Goal: Check status: Check status

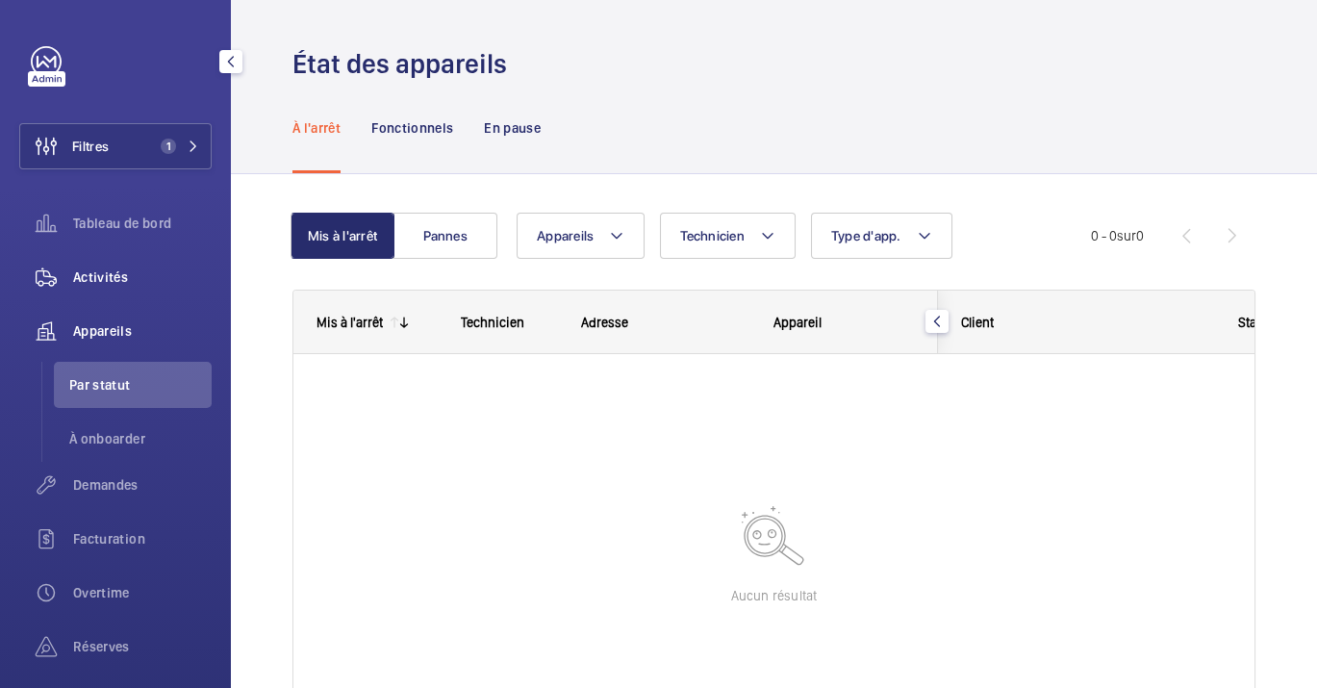
click at [122, 260] on div "Activités" at bounding box center [115, 277] width 192 height 46
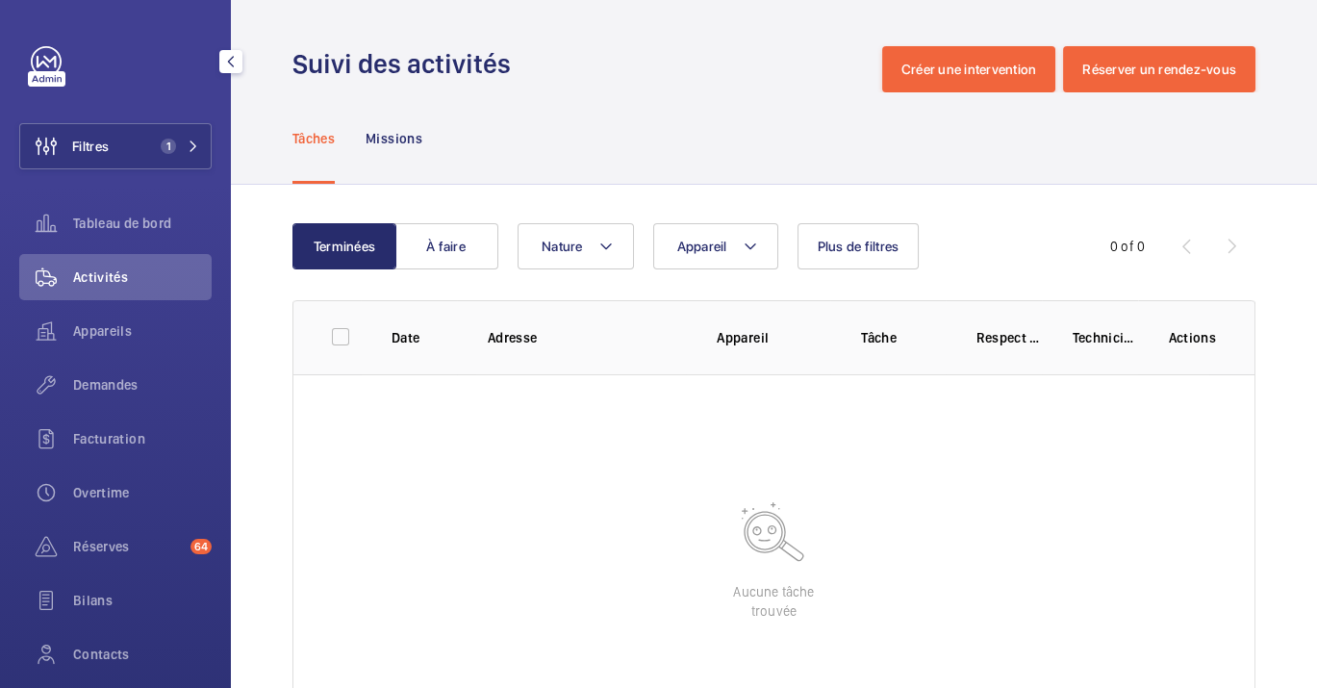
click at [90, 174] on div "Filtres 1 Tableau de bord Activités Appareils Demandes Facturation Overtime Rés…" at bounding box center [115, 392] width 192 height 693
click at [106, 156] on span "Filtres" at bounding box center [64, 146] width 89 height 46
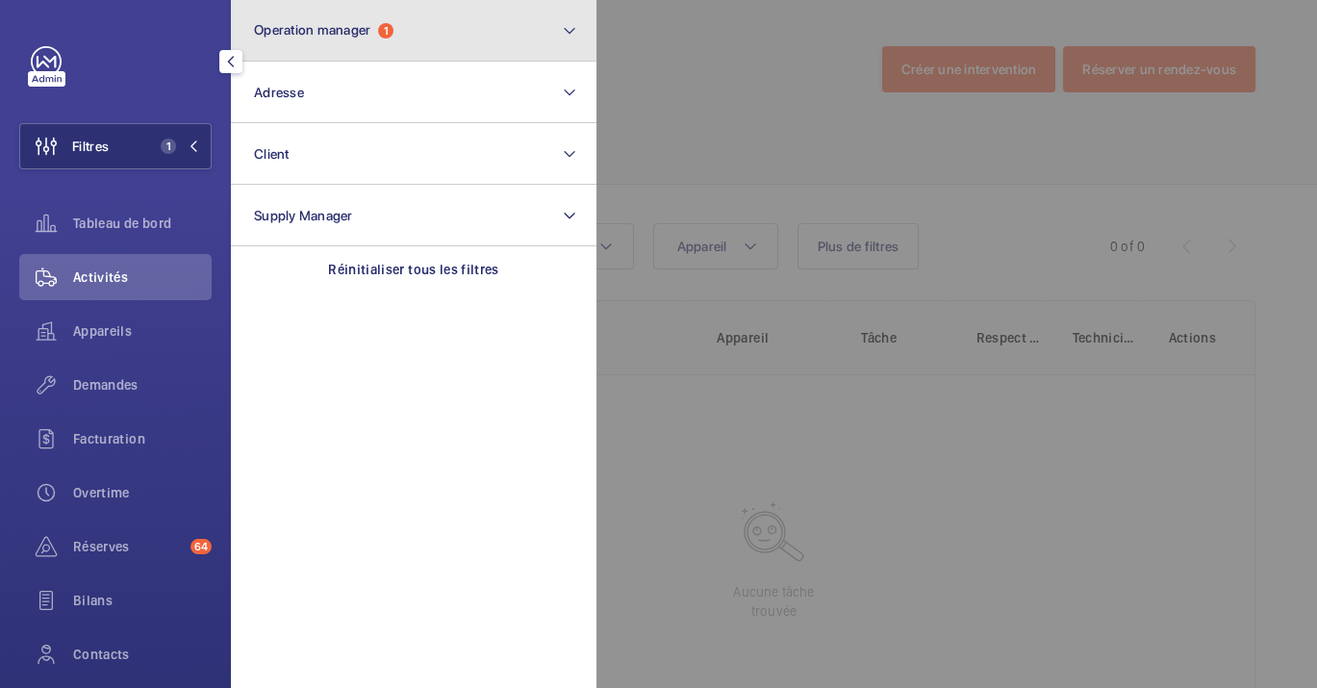
click at [318, 0] on button "Operation manager 1" at bounding box center [414, 31] width 366 height 62
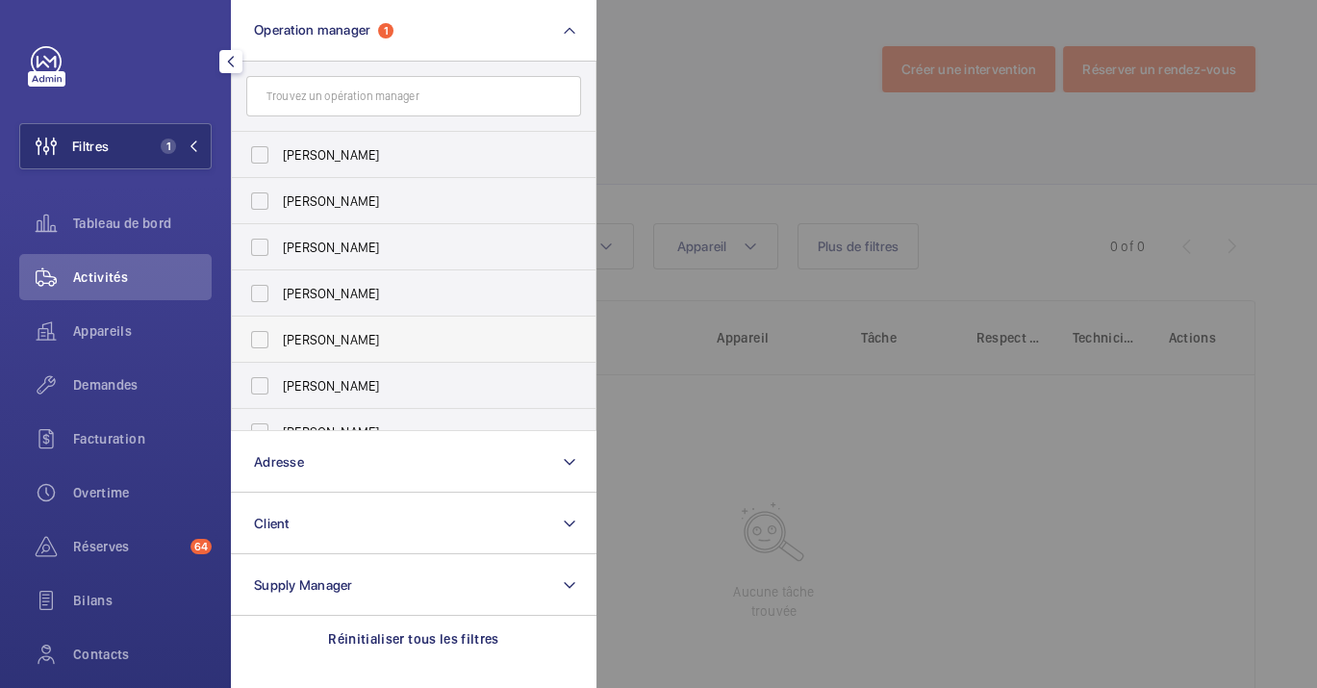
click at [358, 330] on span "[PERSON_NAME]" at bounding box center [415, 339] width 265 height 19
click at [279, 330] on input "[PERSON_NAME]" at bounding box center [260, 339] width 38 height 38
checkbox input "true"
click at [713, 89] on div at bounding box center [1254, 344] width 1317 height 688
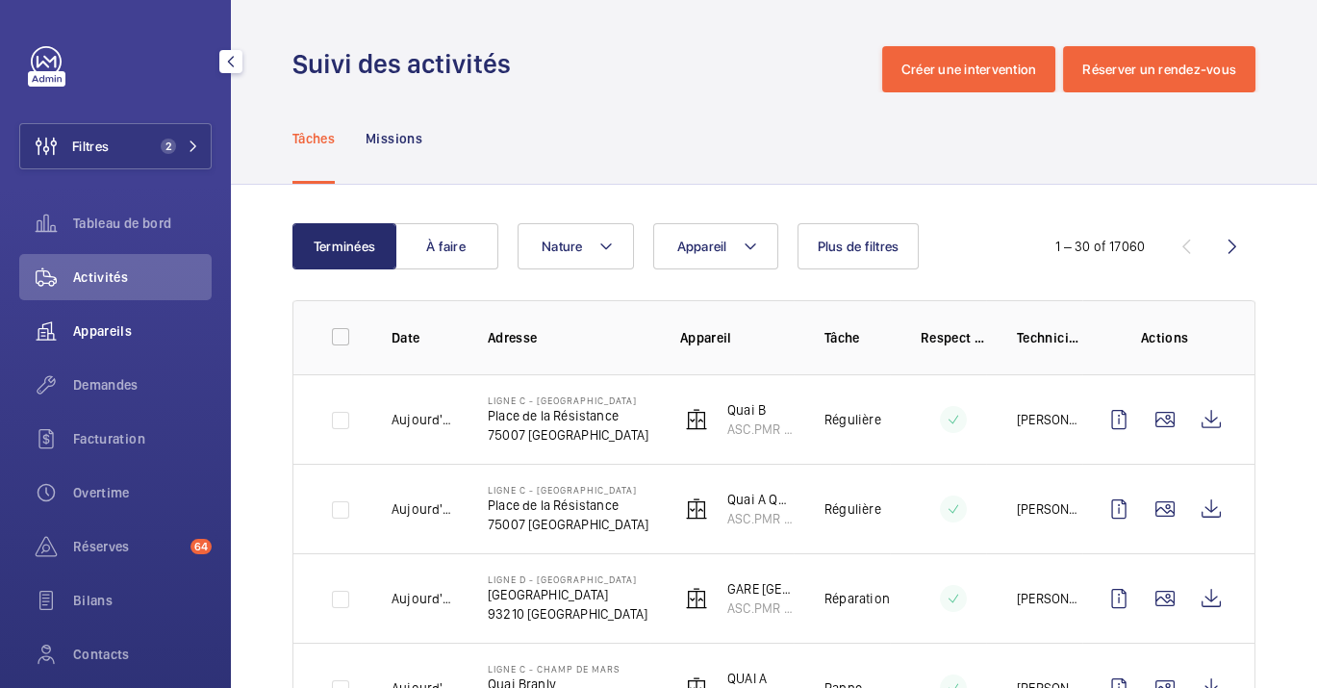
click at [97, 331] on span "Appareils" at bounding box center [142, 330] width 139 height 19
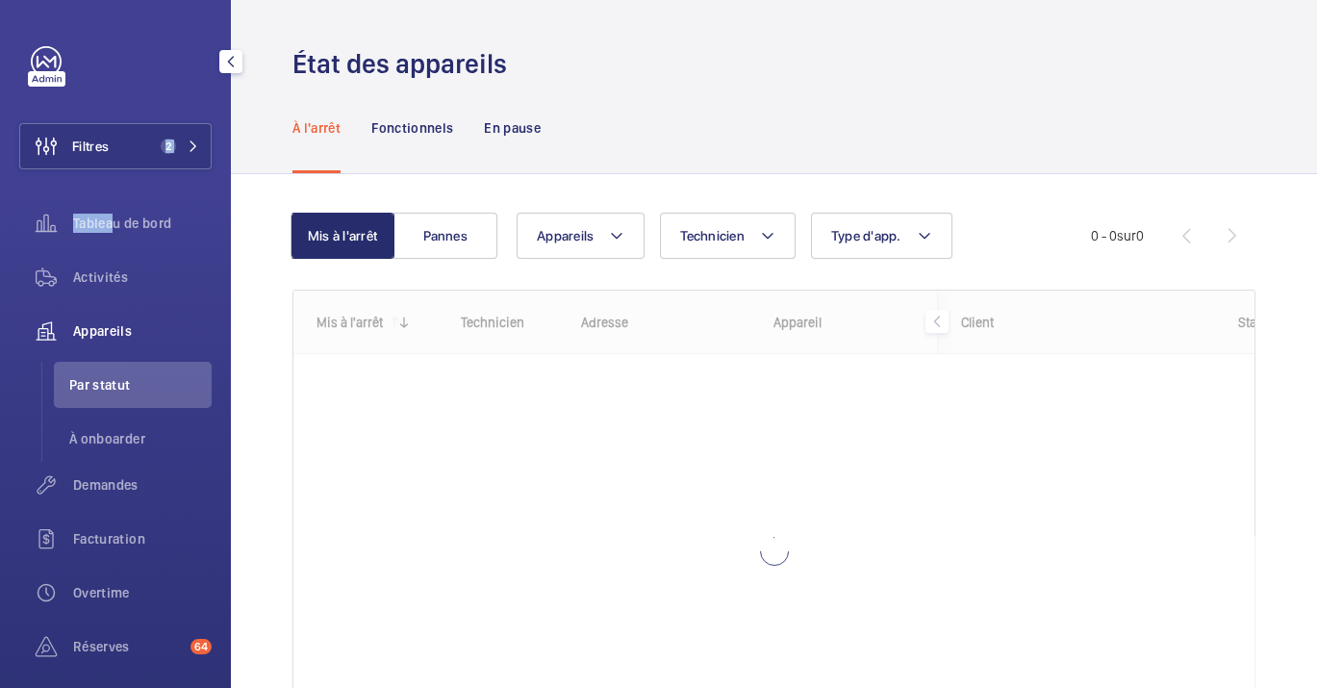
drag, startPoint x: 107, startPoint y: 194, endPoint x: 109, endPoint y: 182, distance: 12.7
click at [109, 182] on div "Filtres 2 Tableau de bord Activités Appareils Par statut À onboarder Demandes F…" at bounding box center [115, 442] width 192 height 793
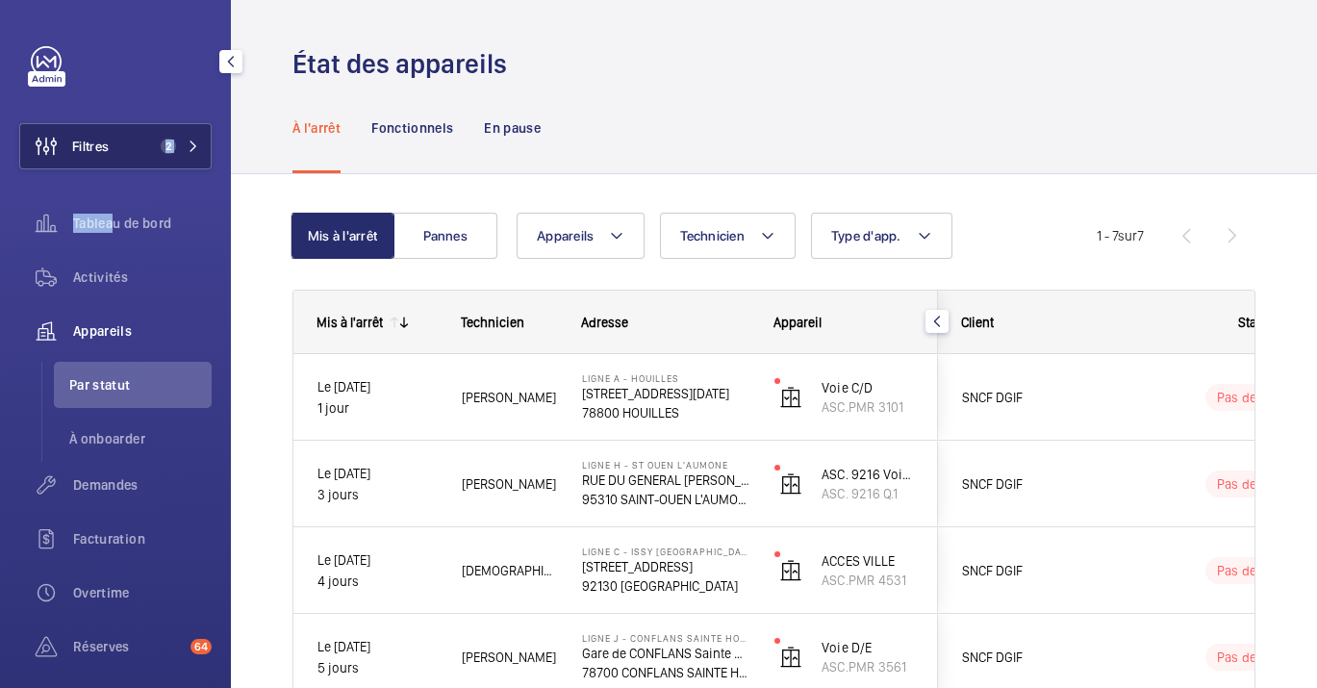
drag, startPoint x: 109, startPoint y: 182, endPoint x: 93, endPoint y: 151, distance: 34.4
click at [93, 151] on span "Filtres" at bounding box center [90, 146] width 37 height 19
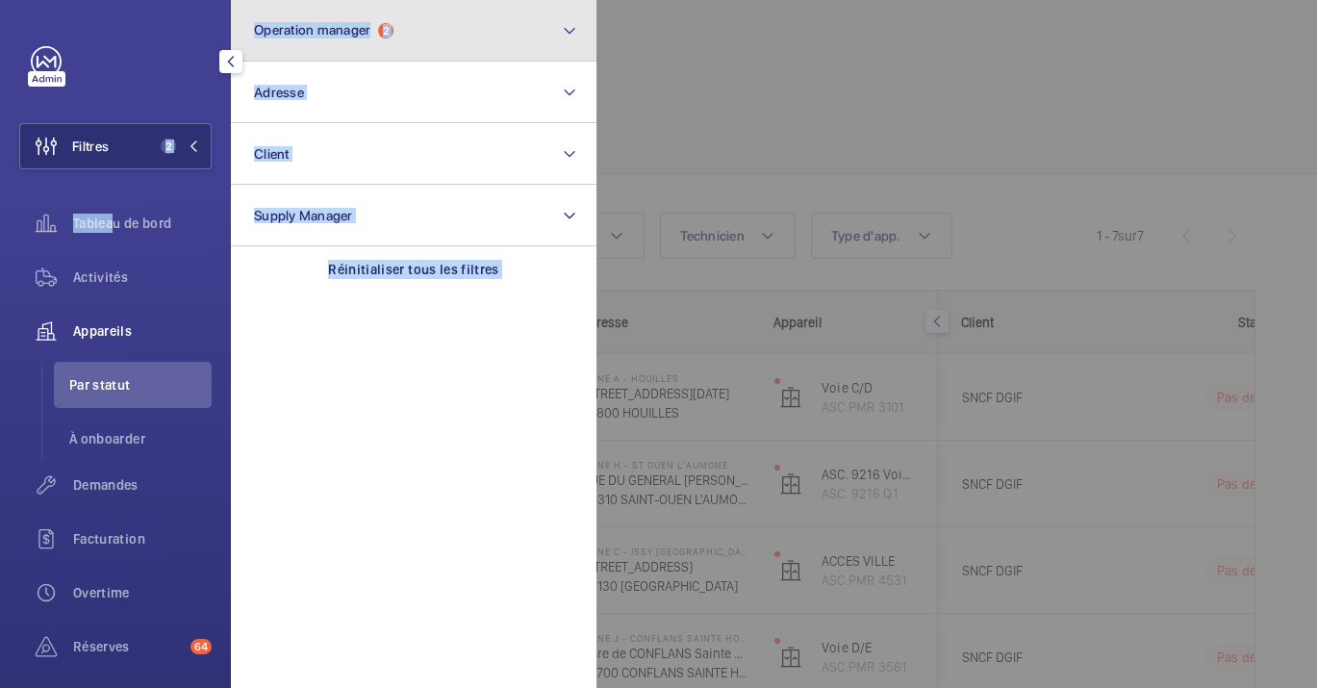
click at [415, 20] on button "Operation manager 2" at bounding box center [414, 31] width 366 height 62
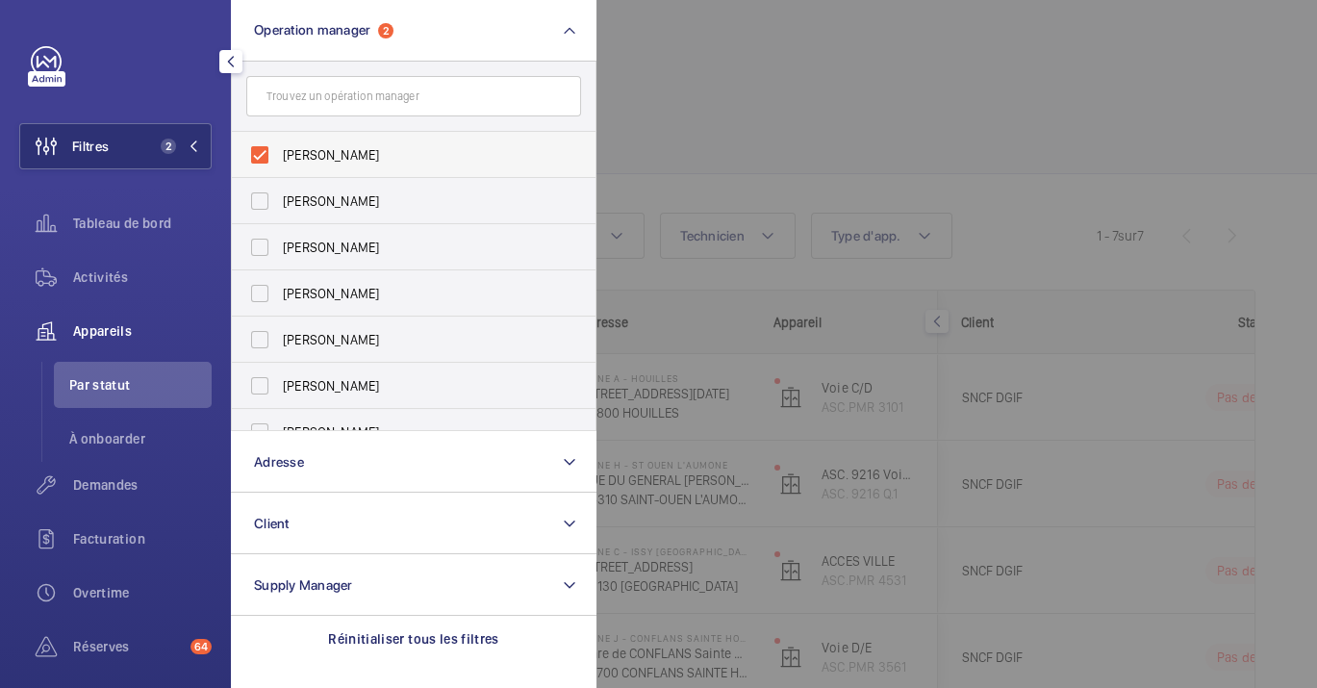
click at [346, 174] on label "[PERSON_NAME]" at bounding box center [399, 155] width 335 height 46
click at [279, 174] on input "[PERSON_NAME]" at bounding box center [260, 155] width 38 height 38
checkbox input "false"
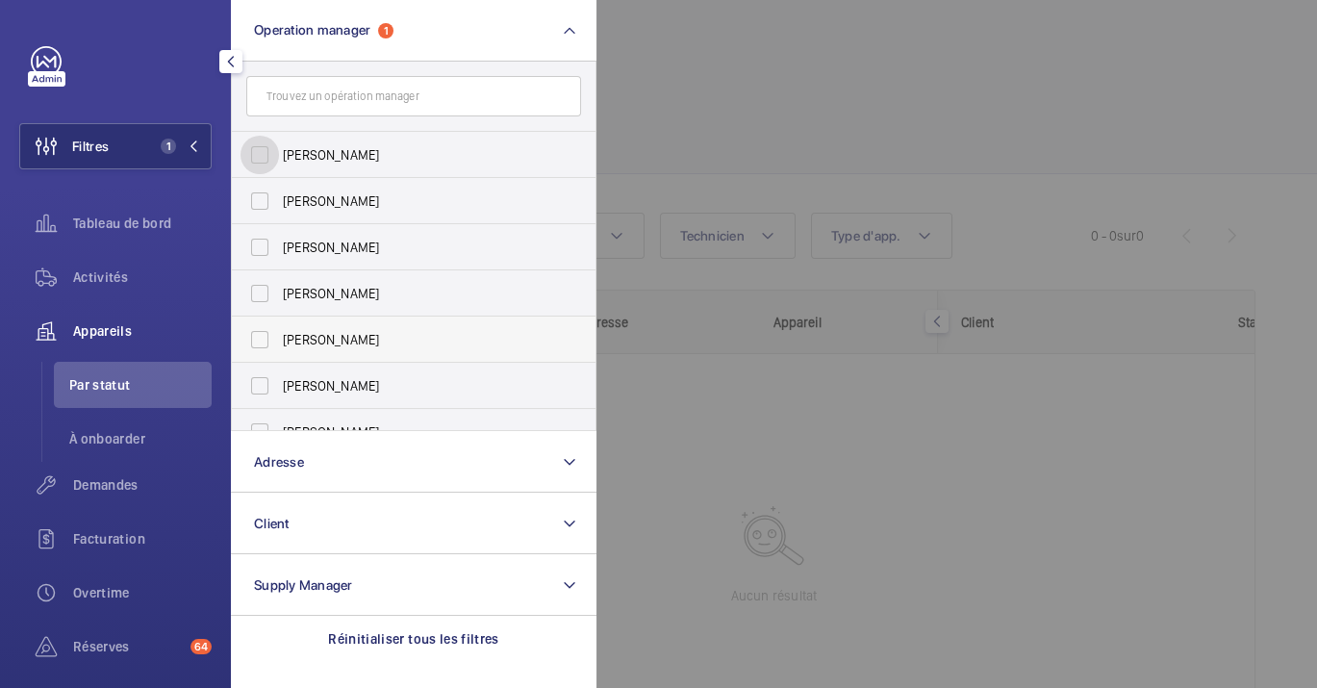
scroll to position [71, 0]
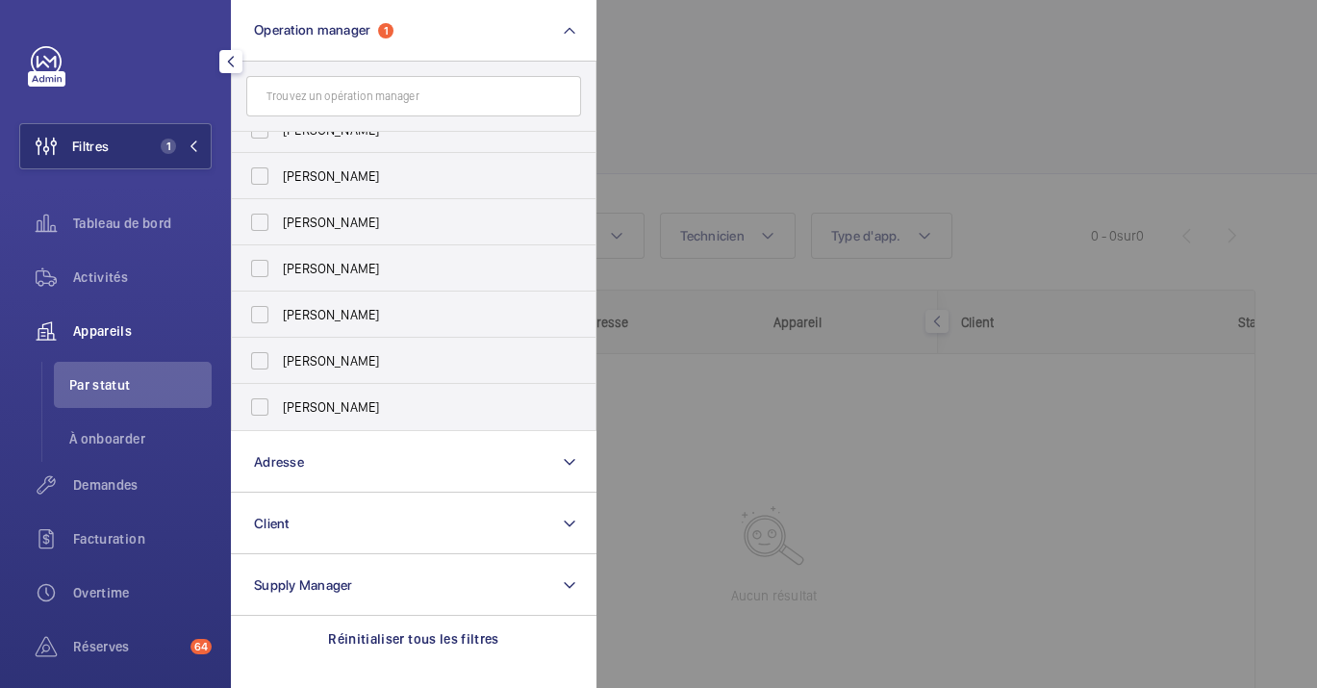
click at [865, 418] on div at bounding box center [1254, 344] width 1317 height 688
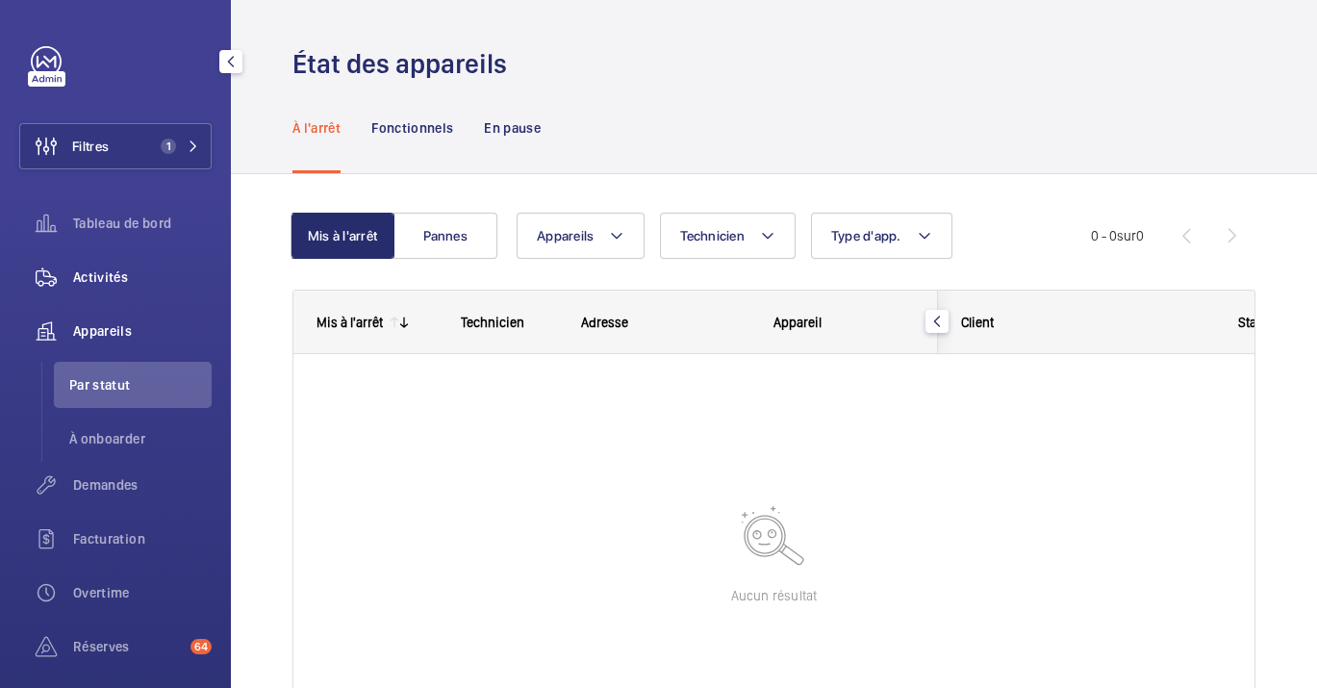
click at [88, 282] on span "Activités" at bounding box center [142, 276] width 139 height 19
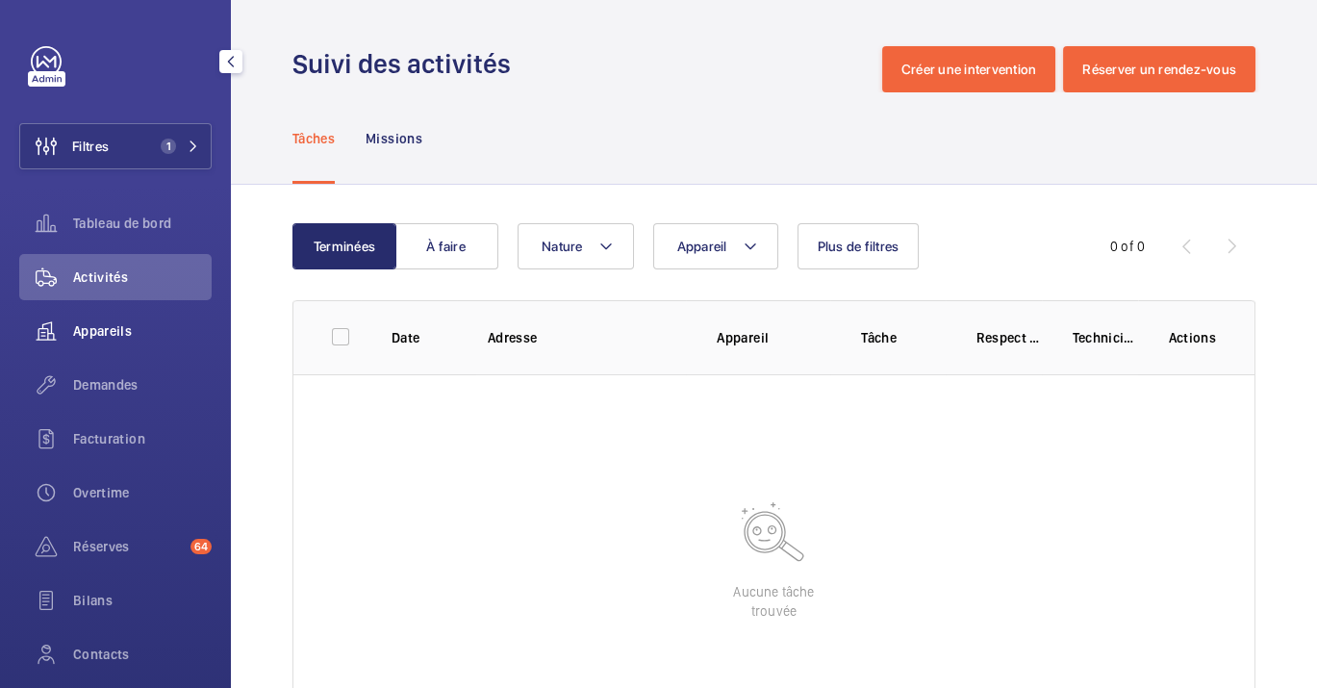
click at [113, 313] on div "Appareils" at bounding box center [115, 331] width 192 height 46
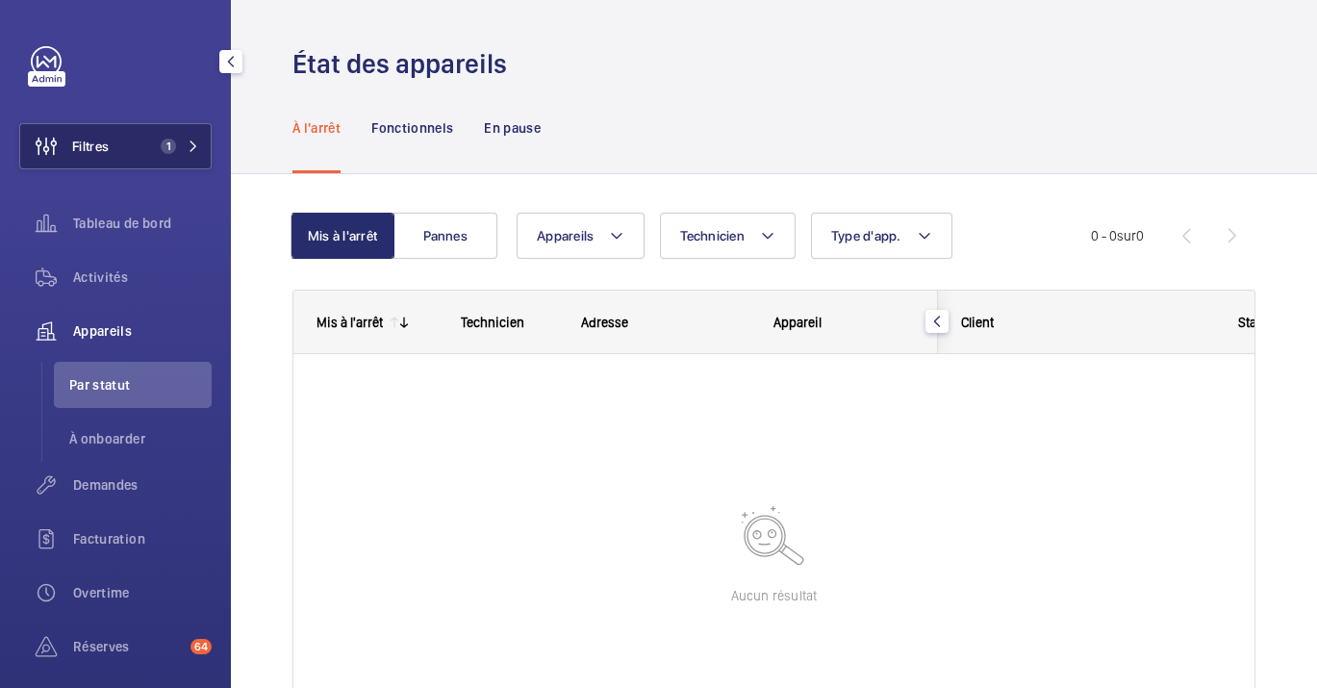
drag, startPoint x: 383, startPoint y: 299, endPoint x: 184, endPoint y: 125, distance: 264.5
click at [184, 125] on mat-sidenav-content "Filtres 1 Tableau de bord Activités Appareils Par statut À onboarder Demandes F…" at bounding box center [658, 344] width 1317 height 688
click at [239, 107] on div "À l'arrêt Fonctionnels En pause" at bounding box center [774, 128] width 1086 height 92
drag, startPoint x: 239, startPoint y: 107, endPoint x: 190, endPoint y: 132, distance: 55.1
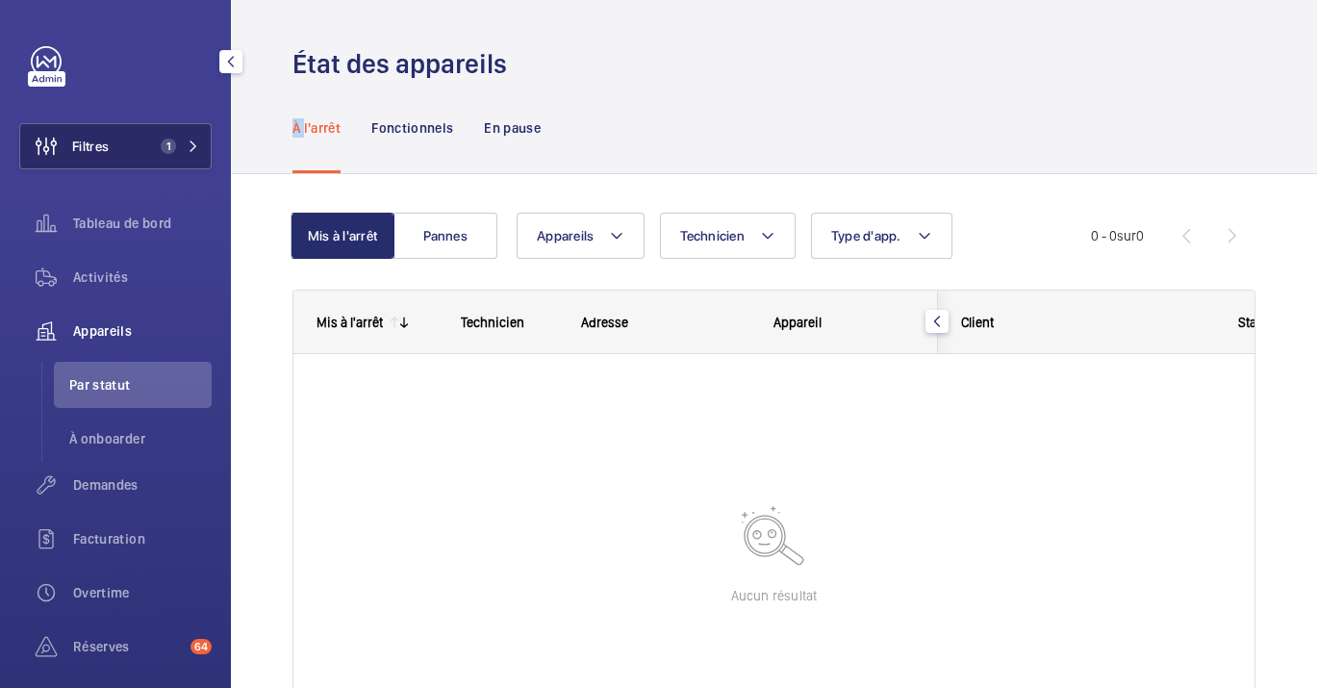
click at [190, 132] on button "Filtres 1" at bounding box center [115, 146] width 192 height 46
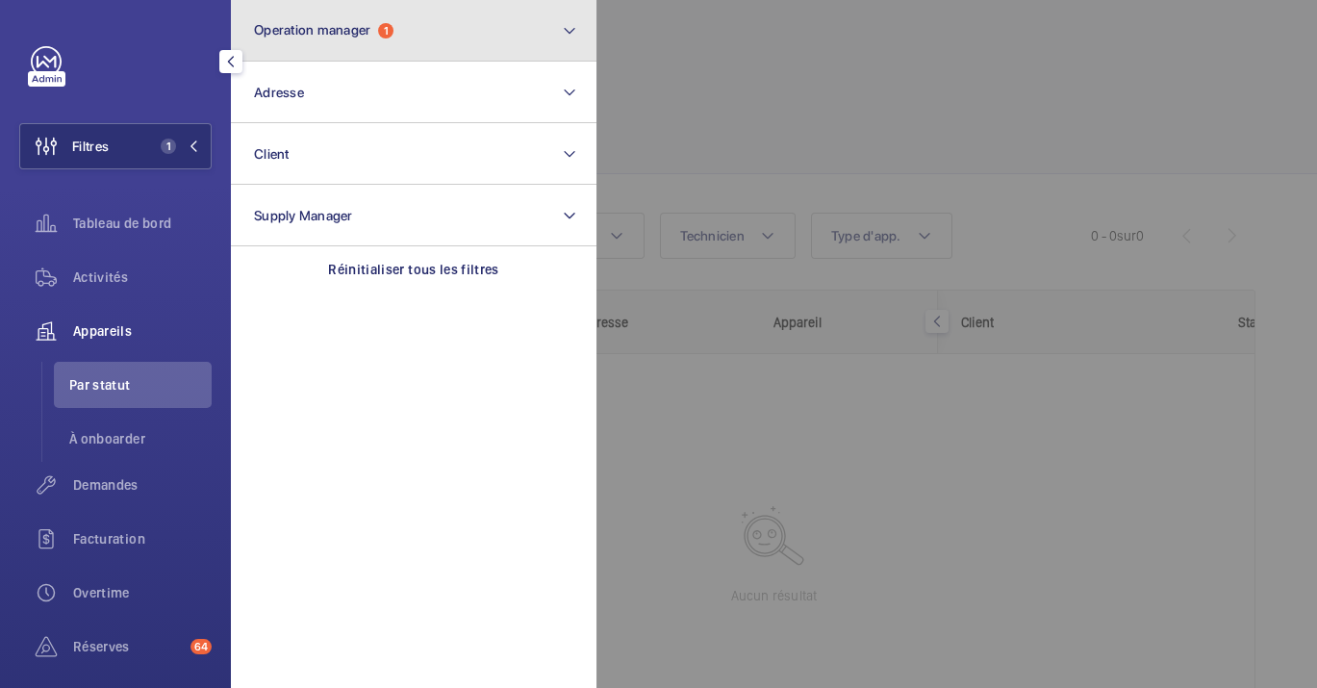
click at [375, 27] on span "Operation manager 1" at bounding box center [323, 30] width 139 height 16
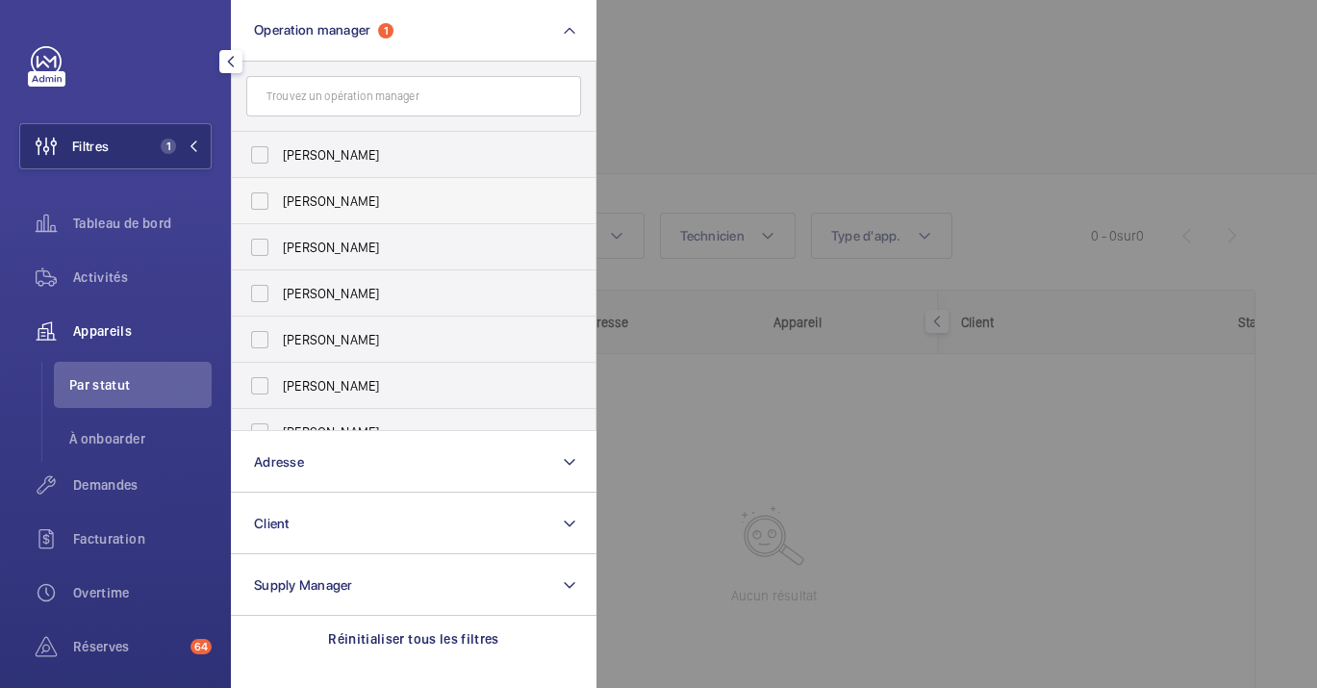
click at [368, 186] on label "[PERSON_NAME]" at bounding box center [399, 201] width 335 height 46
click at [279, 186] on input "[PERSON_NAME]" at bounding box center [260, 201] width 38 height 38
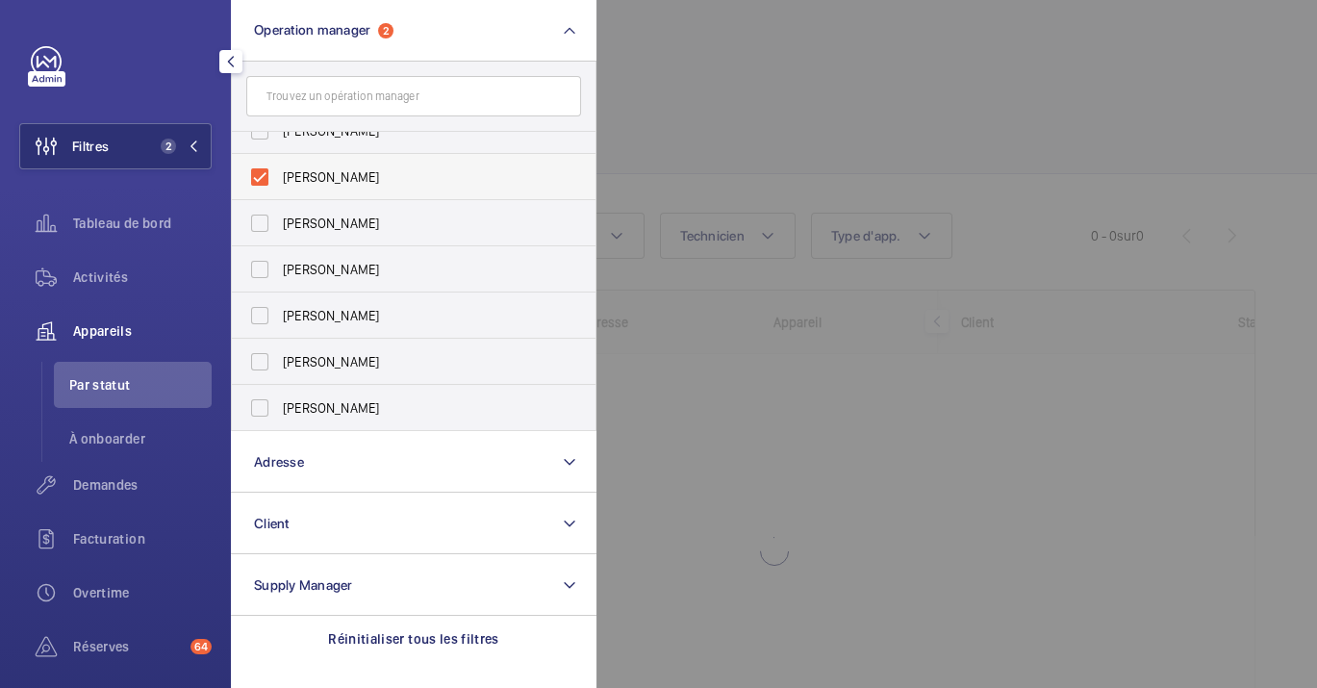
click at [368, 186] on label "[PERSON_NAME]" at bounding box center [399, 177] width 335 height 46
click at [279, 186] on input "[PERSON_NAME]" at bounding box center [260, 177] width 38 height 38
checkbox input "false"
click at [322, 401] on span "[PERSON_NAME]" at bounding box center [415, 406] width 265 height 19
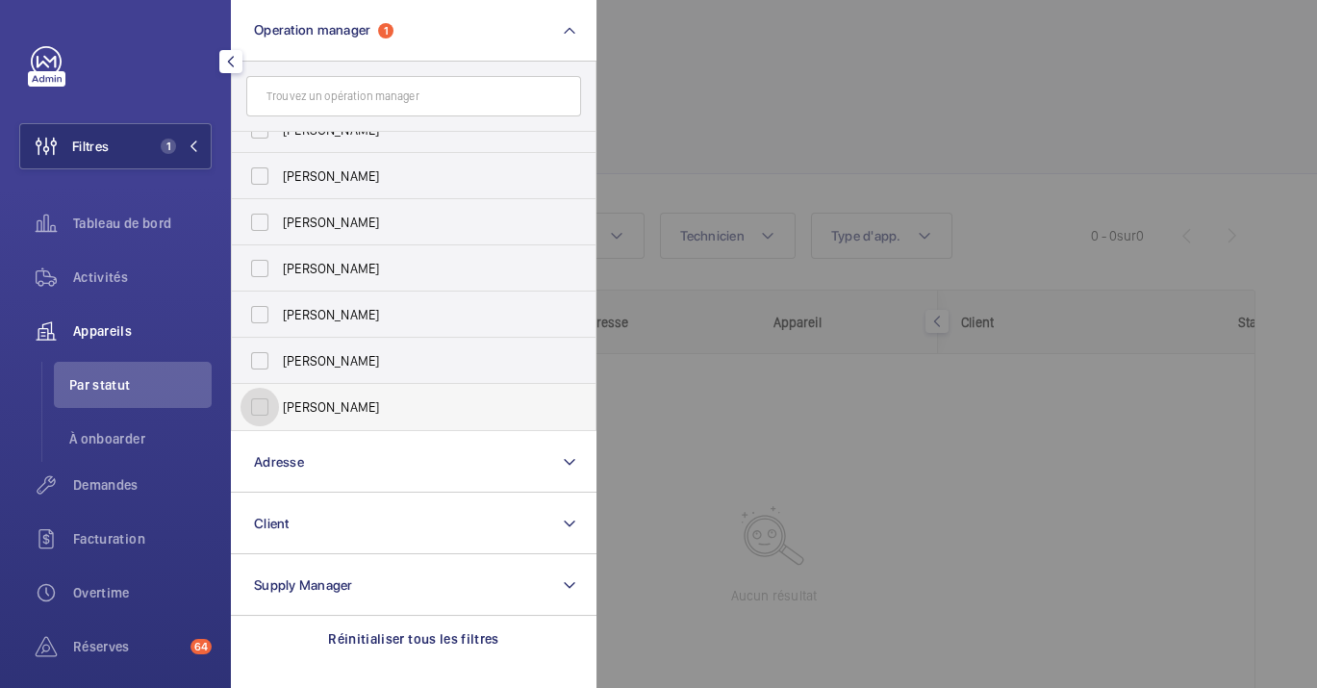
click at [279, 401] on input "[PERSON_NAME]" at bounding box center [260, 407] width 38 height 38
checkbox input "true"
click at [783, 392] on div at bounding box center [1254, 344] width 1317 height 688
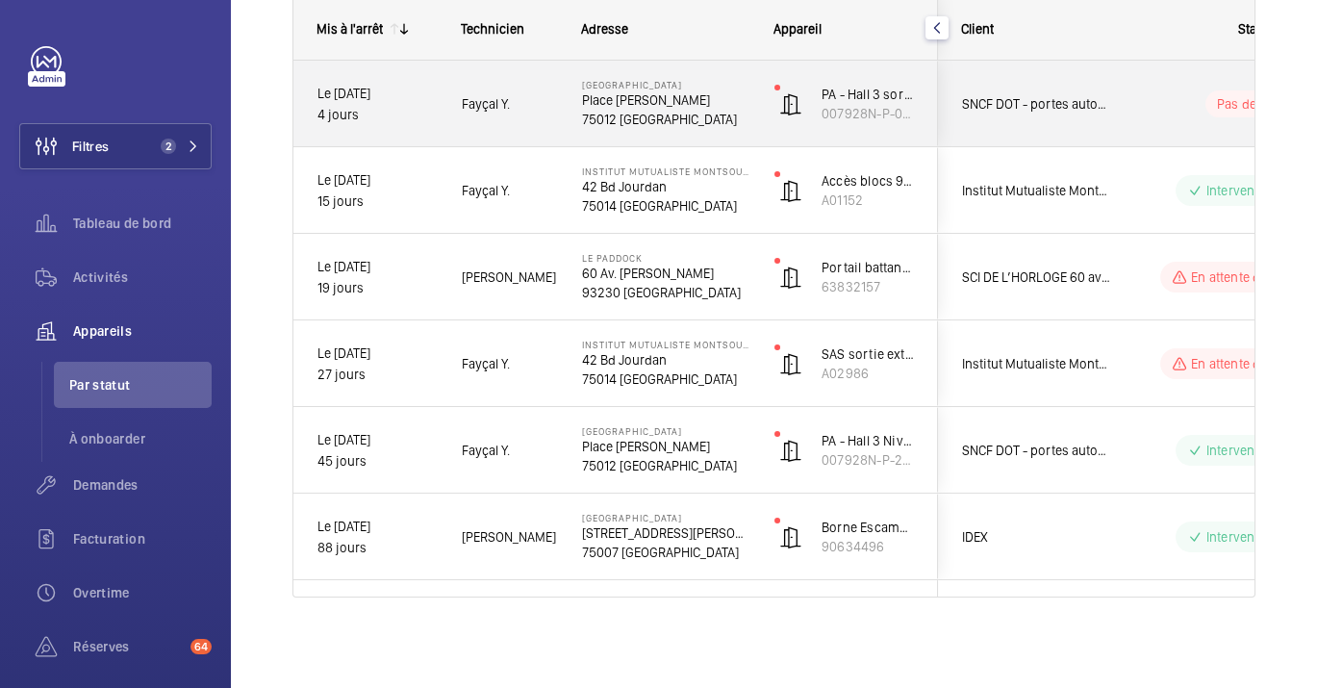
scroll to position [291, 0]
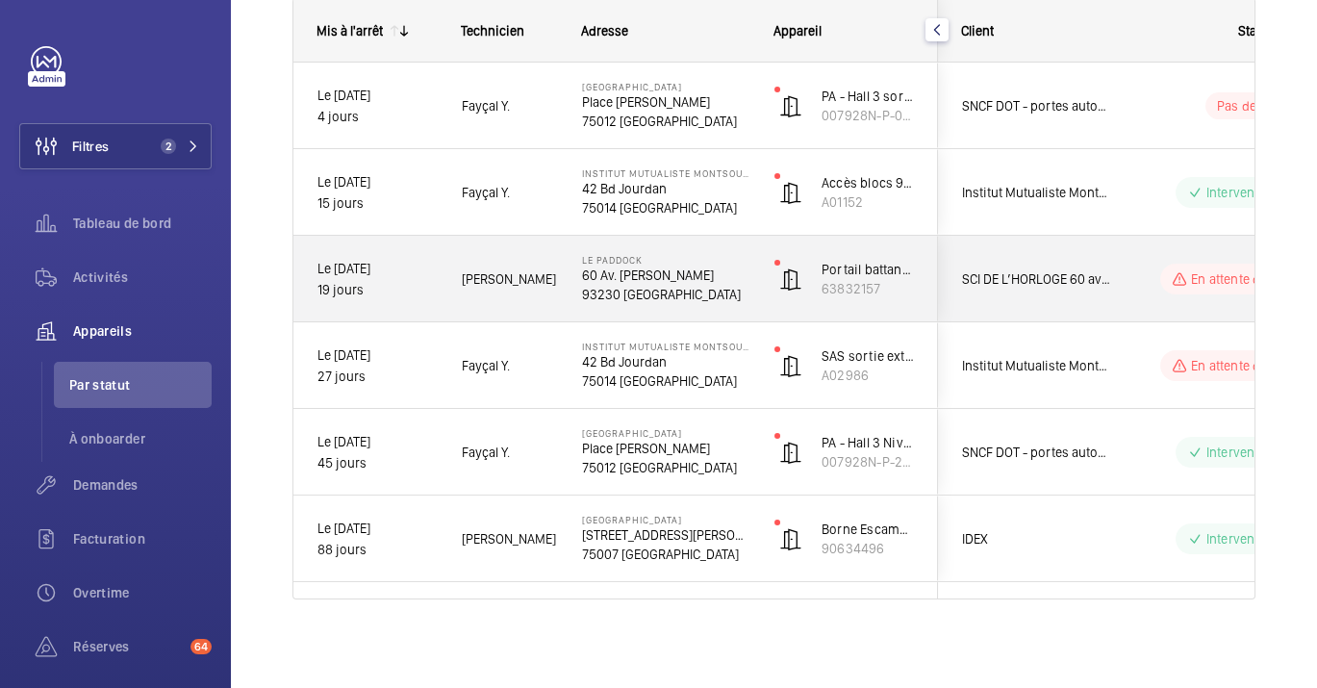
click at [671, 266] on p "60 Av. [PERSON_NAME]" at bounding box center [665, 275] width 167 height 19
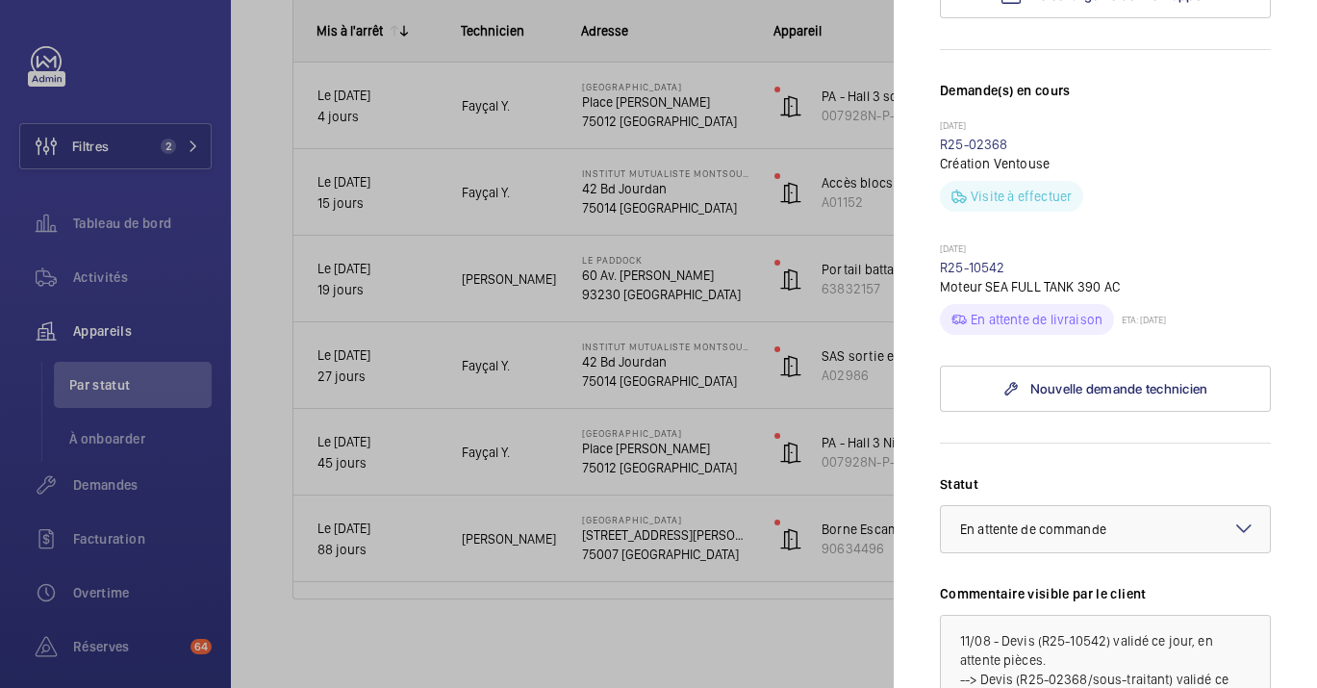
scroll to position [541, 0]
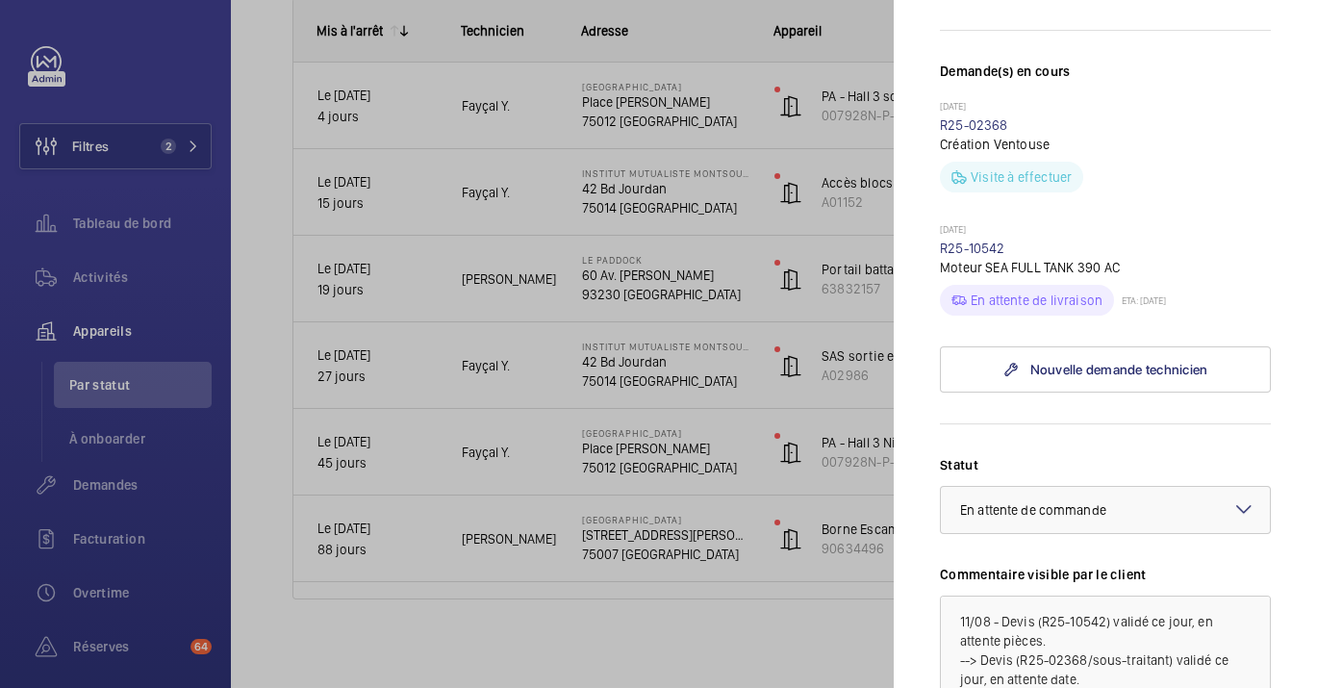
click at [247, 310] on div at bounding box center [658, 344] width 1317 height 688
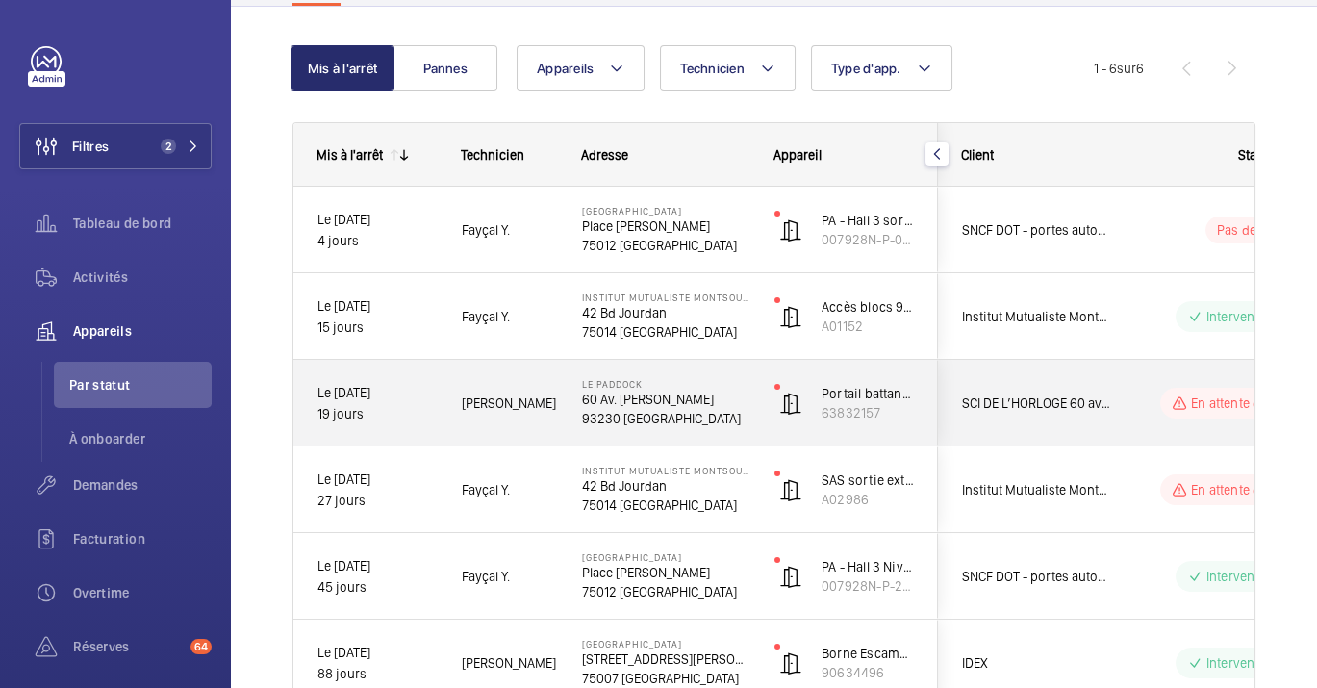
scroll to position [176, 0]
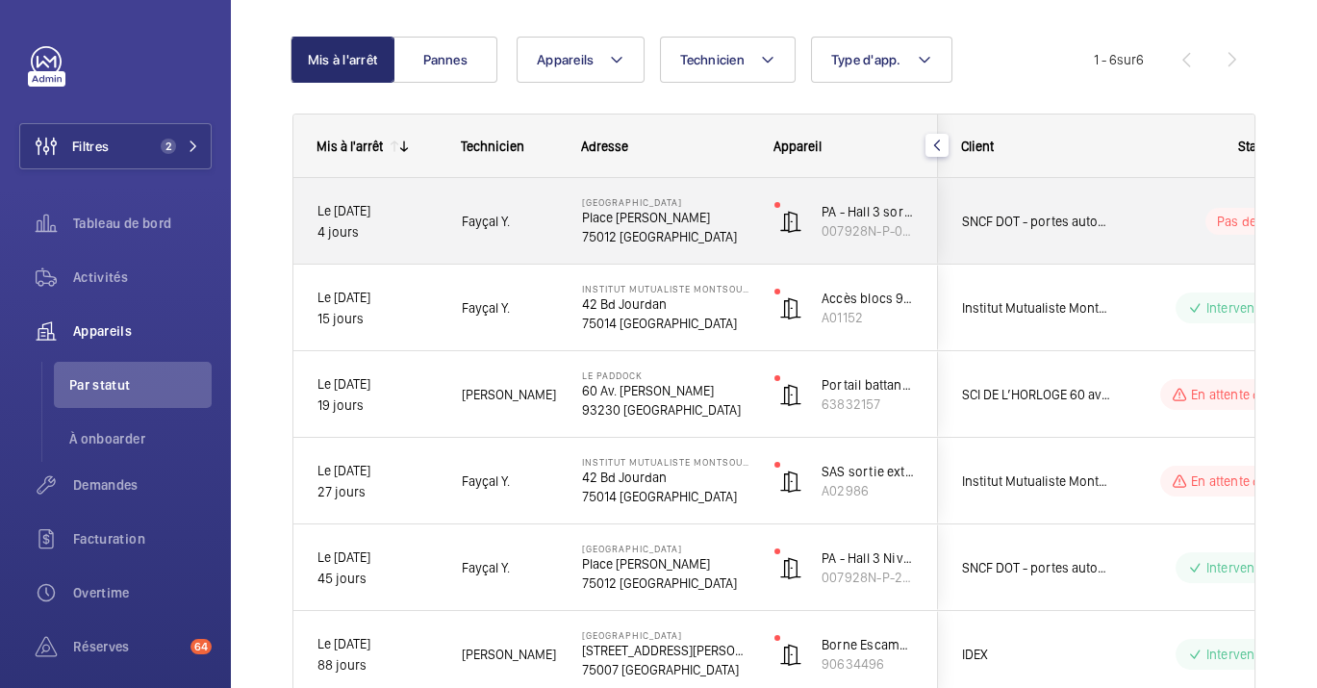
click at [668, 239] on p "75012 [GEOGRAPHIC_DATA]" at bounding box center [665, 236] width 167 height 19
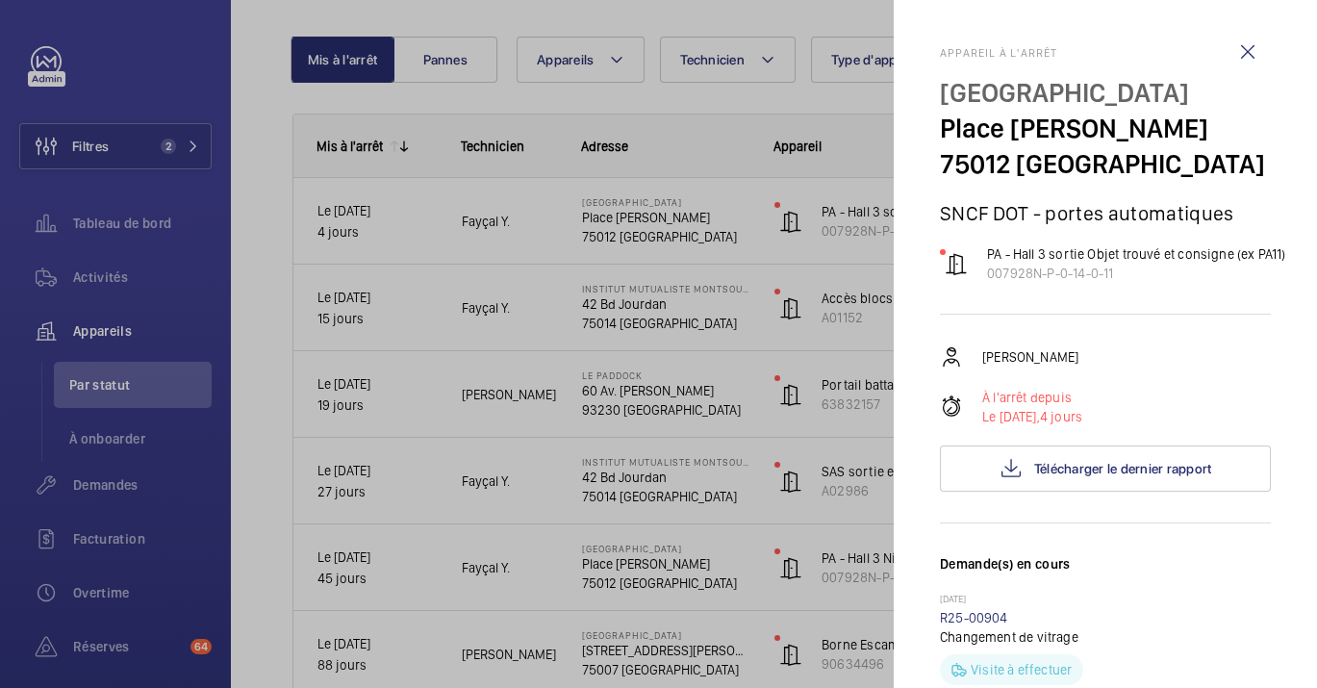
click at [1040, 409] on span "Le [DATE]," at bounding box center [1011, 416] width 58 height 15
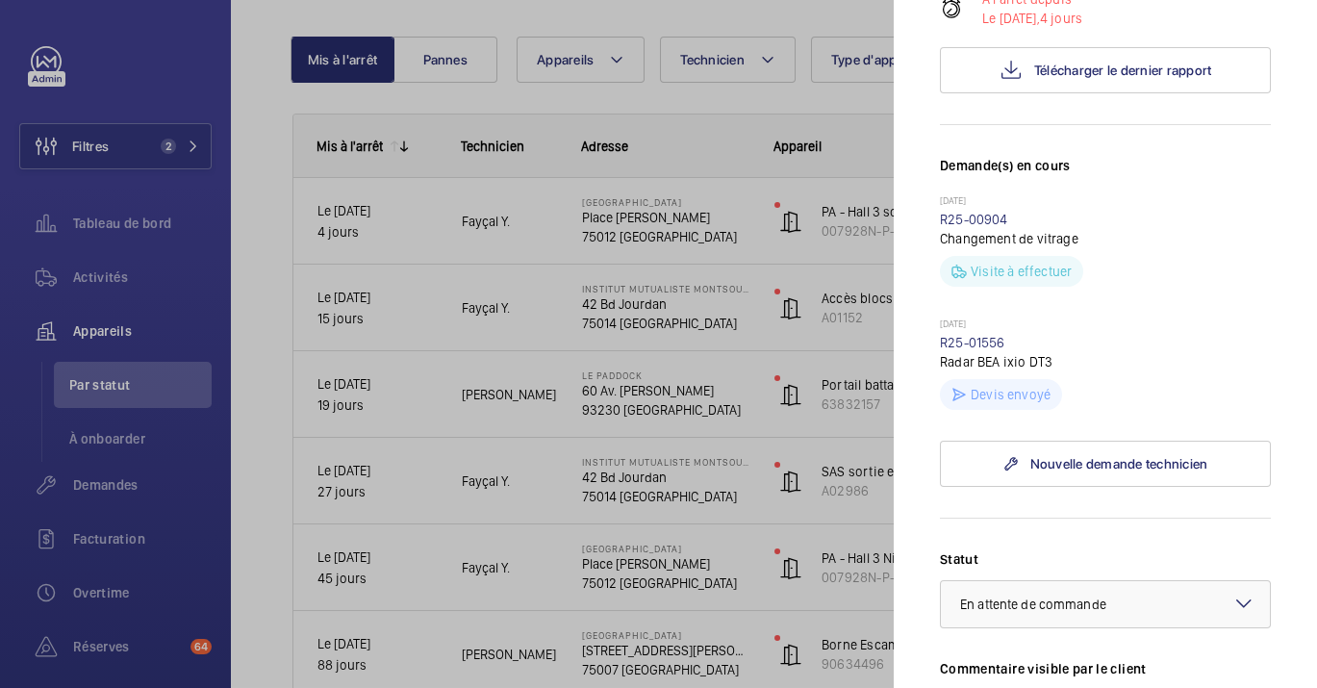
click at [1049, 392] on div "Devis envoyé" at bounding box center [1001, 394] width 122 height 31
click at [363, 315] on div at bounding box center [658, 344] width 1317 height 688
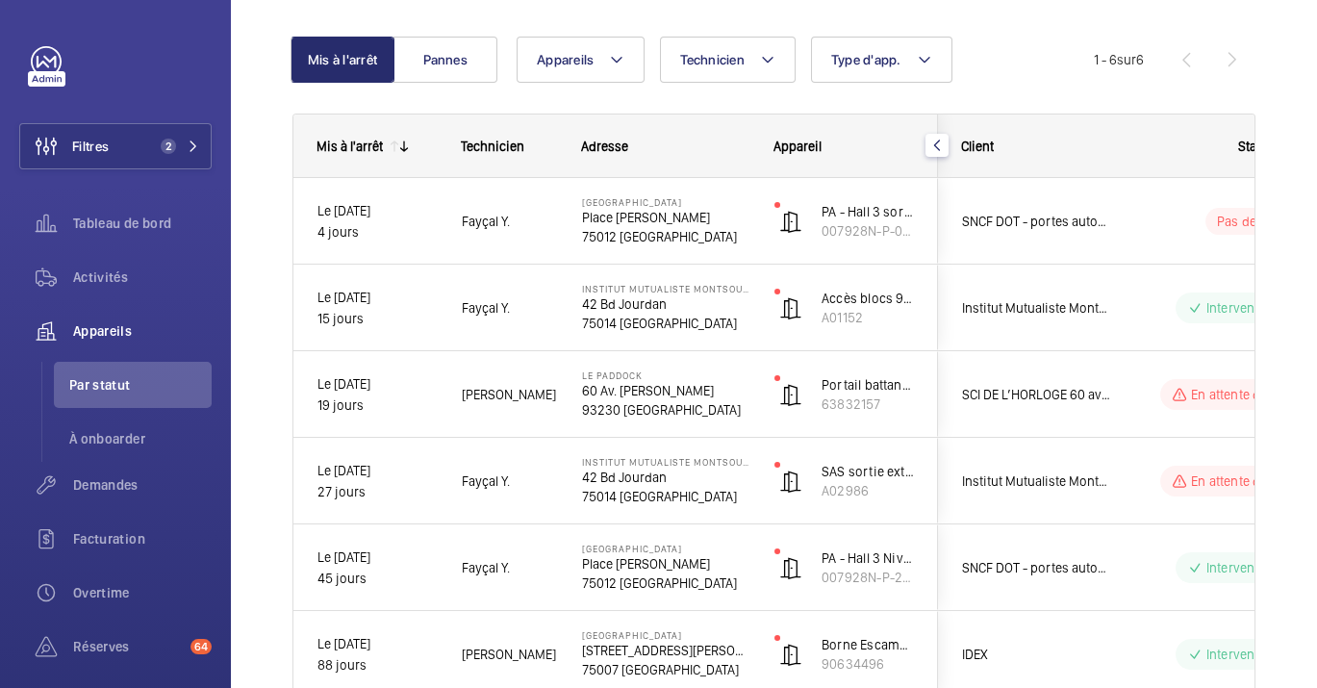
scroll to position [293, 0]
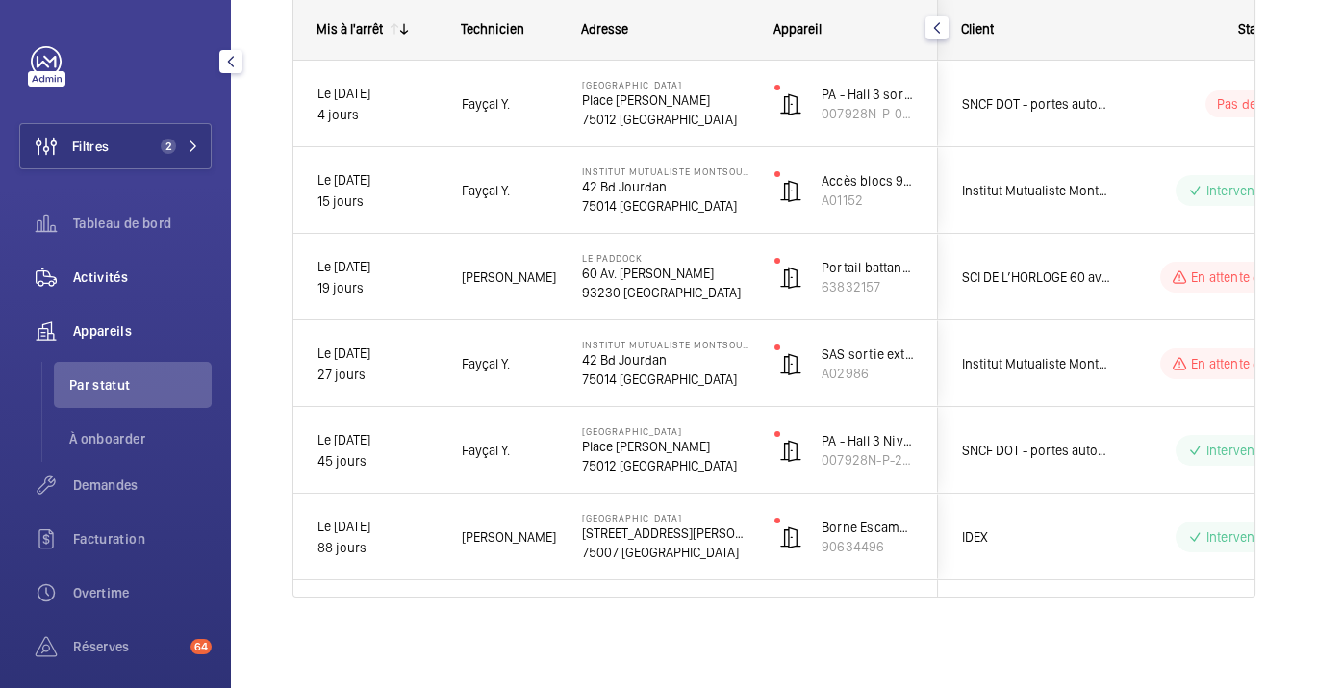
click at [93, 283] on span "Activités" at bounding box center [142, 276] width 139 height 19
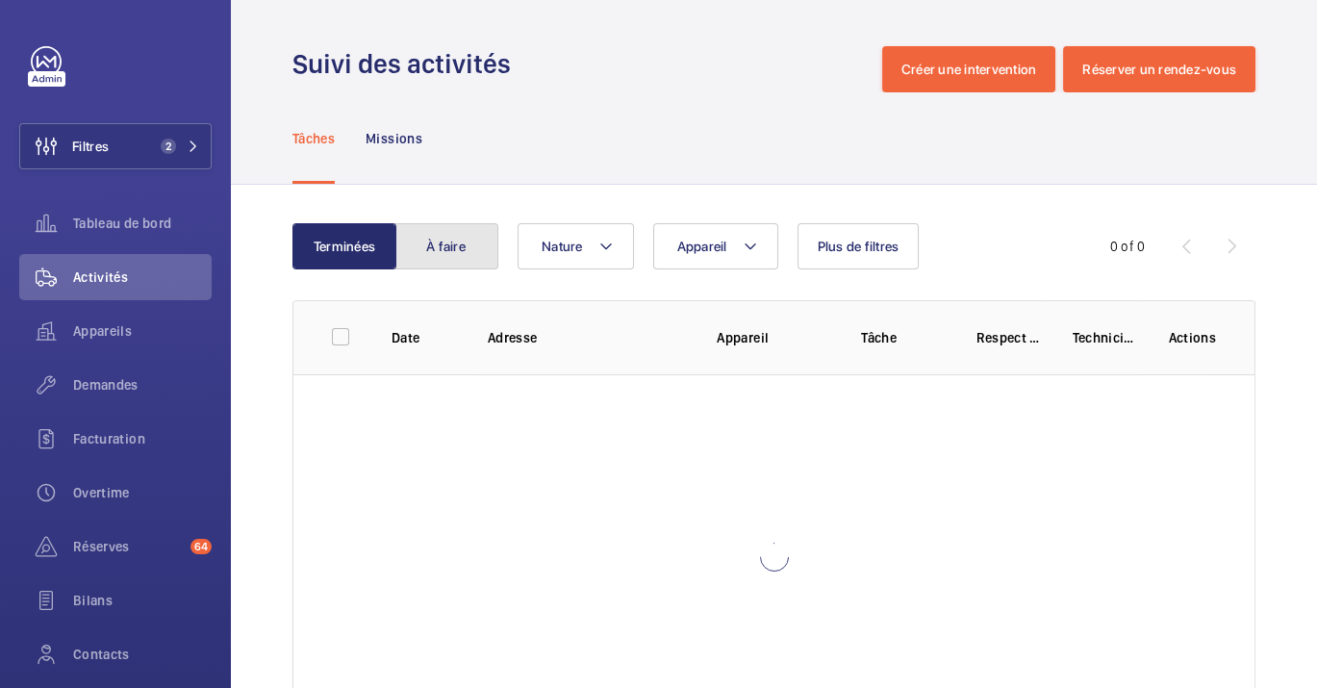
click at [460, 239] on button "À faire" at bounding box center [446, 246] width 104 height 46
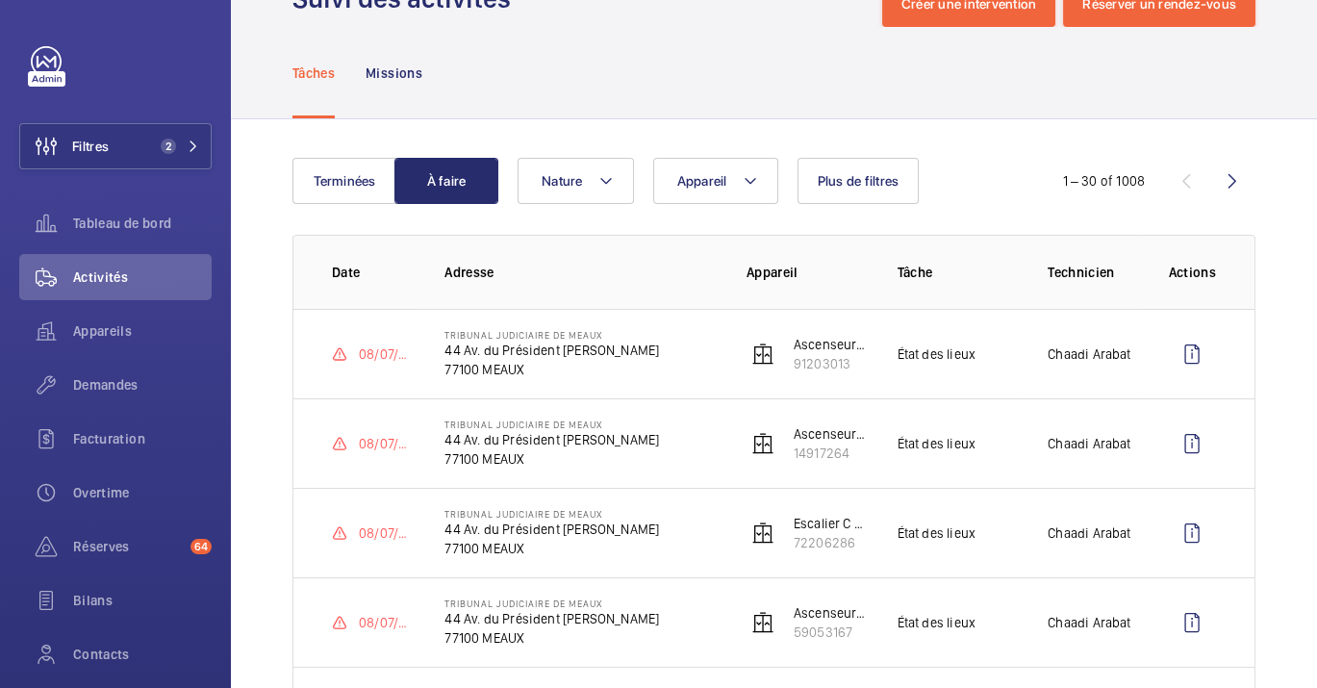
scroll to position [67, 0]
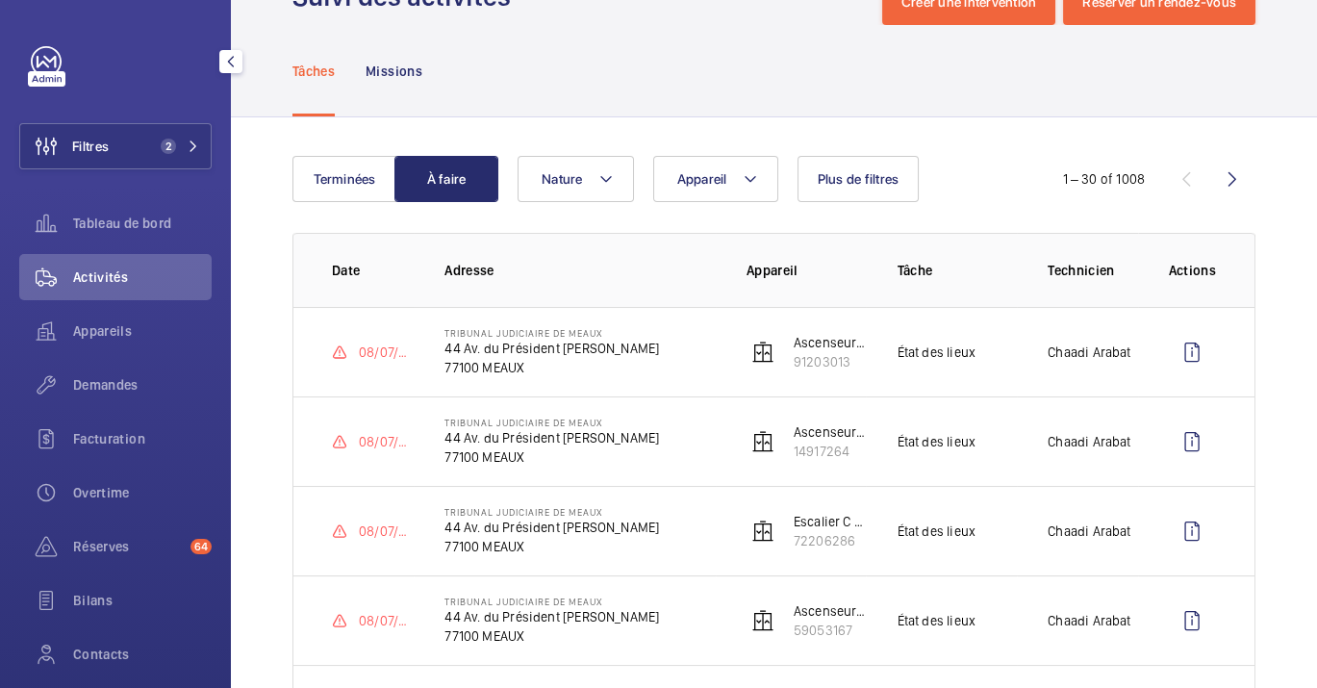
click at [146, 281] on span "Activités" at bounding box center [142, 276] width 139 height 19
click at [127, 335] on span "Appareils" at bounding box center [142, 330] width 139 height 19
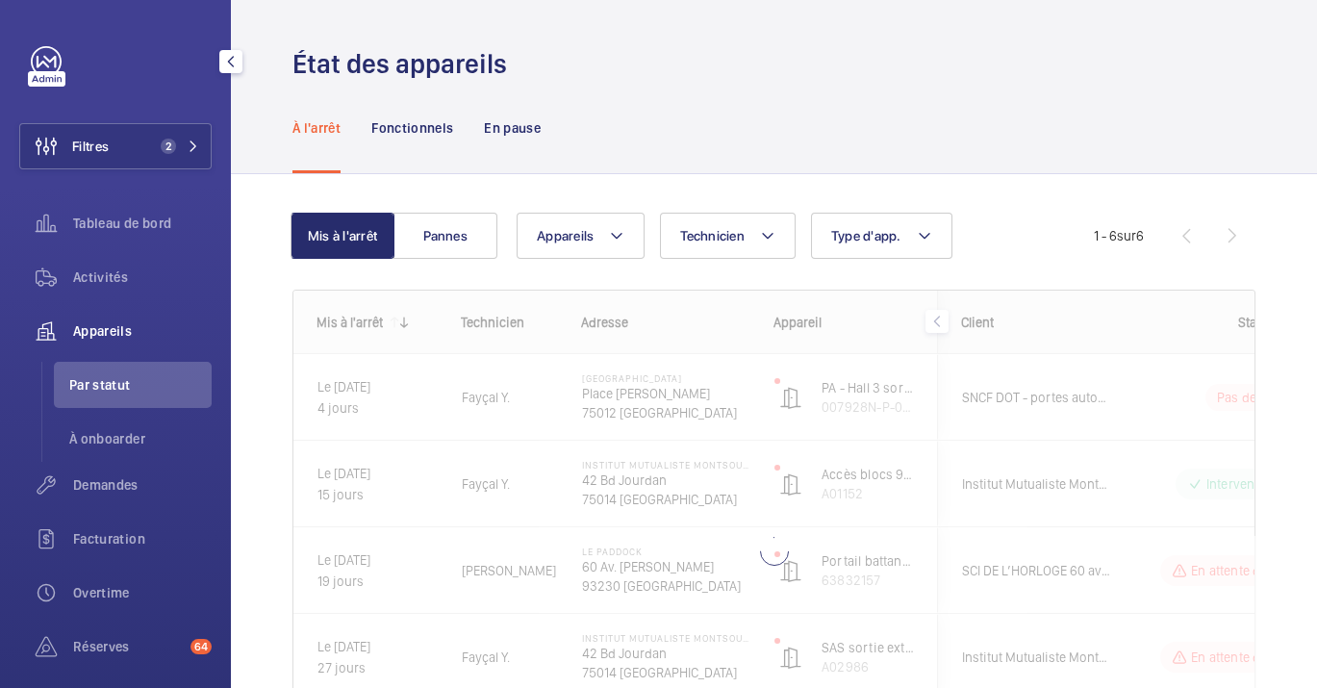
click at [223, 327] on div "Filtres 2 Tableau de bord Activités Appareils Par statut À onboarder Demandes F…" at bounding box center [115, 344] width 231 height 688
click at [326, 213] on button "Mis à l'arrêt" at bounding box center [343, 236] width 104 height 46
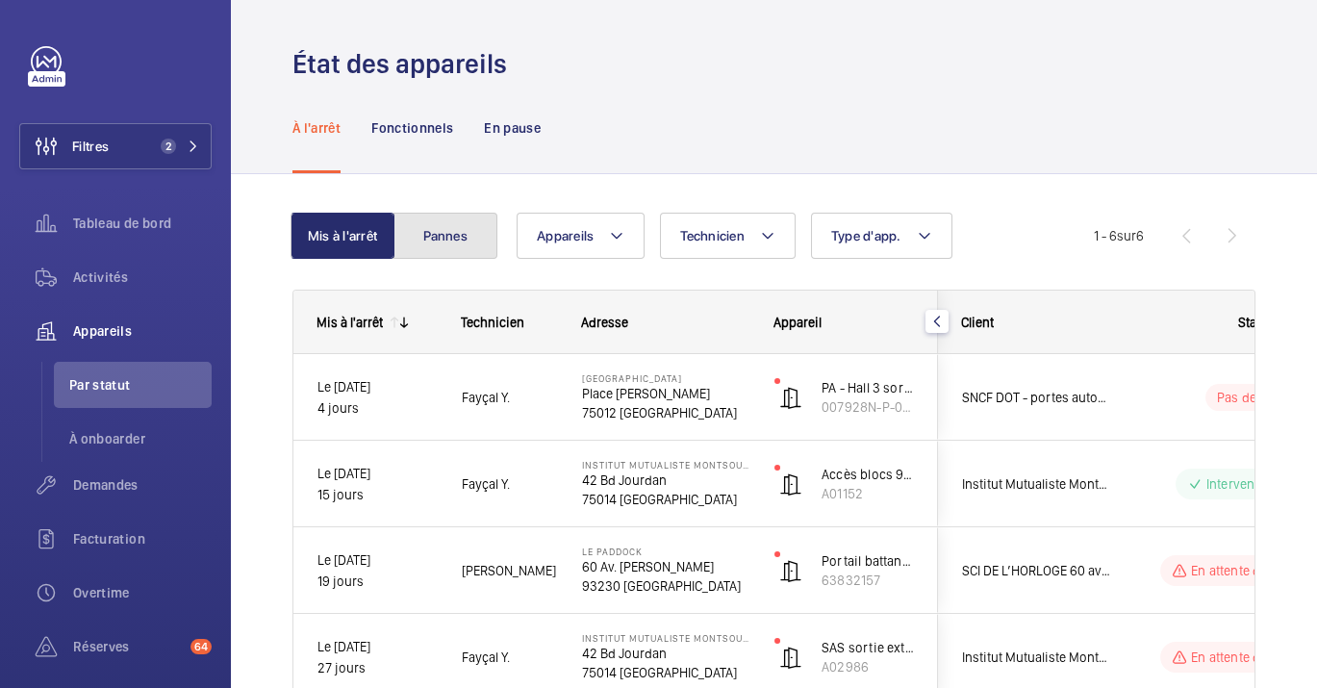
click at [421, 217] on button "Pannes" at bounding box center [445, 236] width 104 height 46
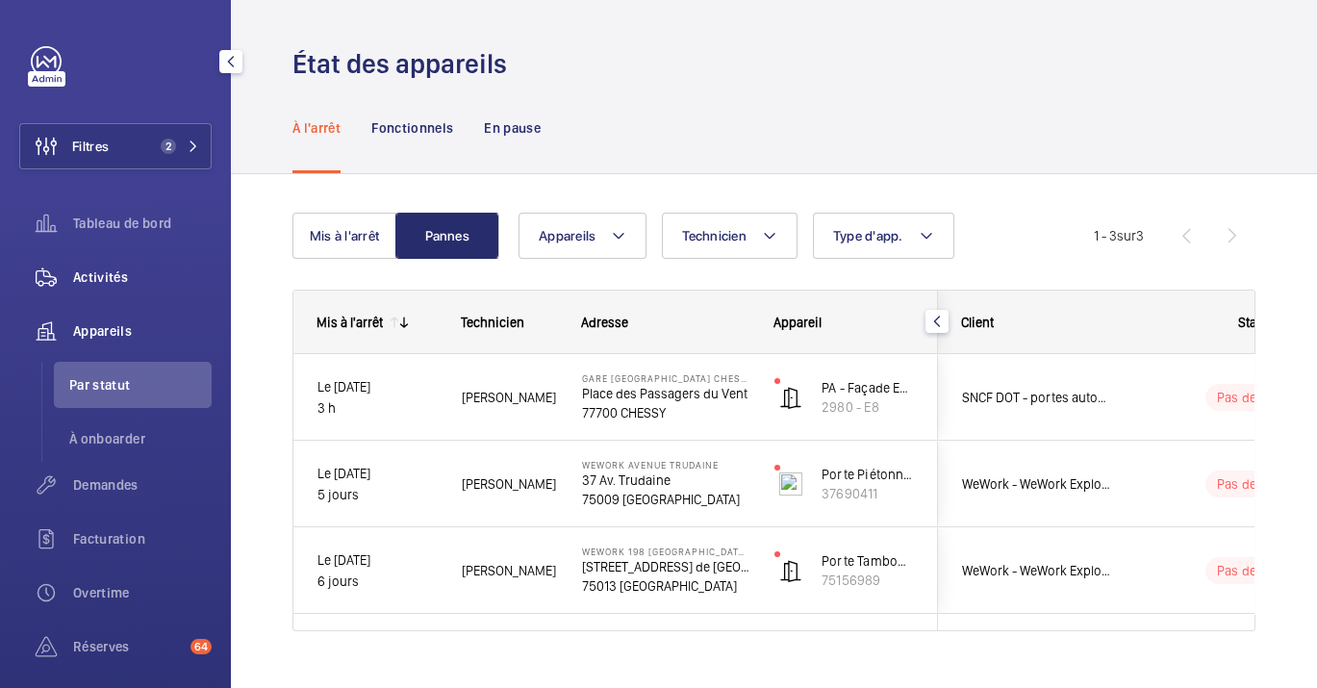
click at [116, 272] on span "Activités" at bounding box center [142, 276] width 139 height 19
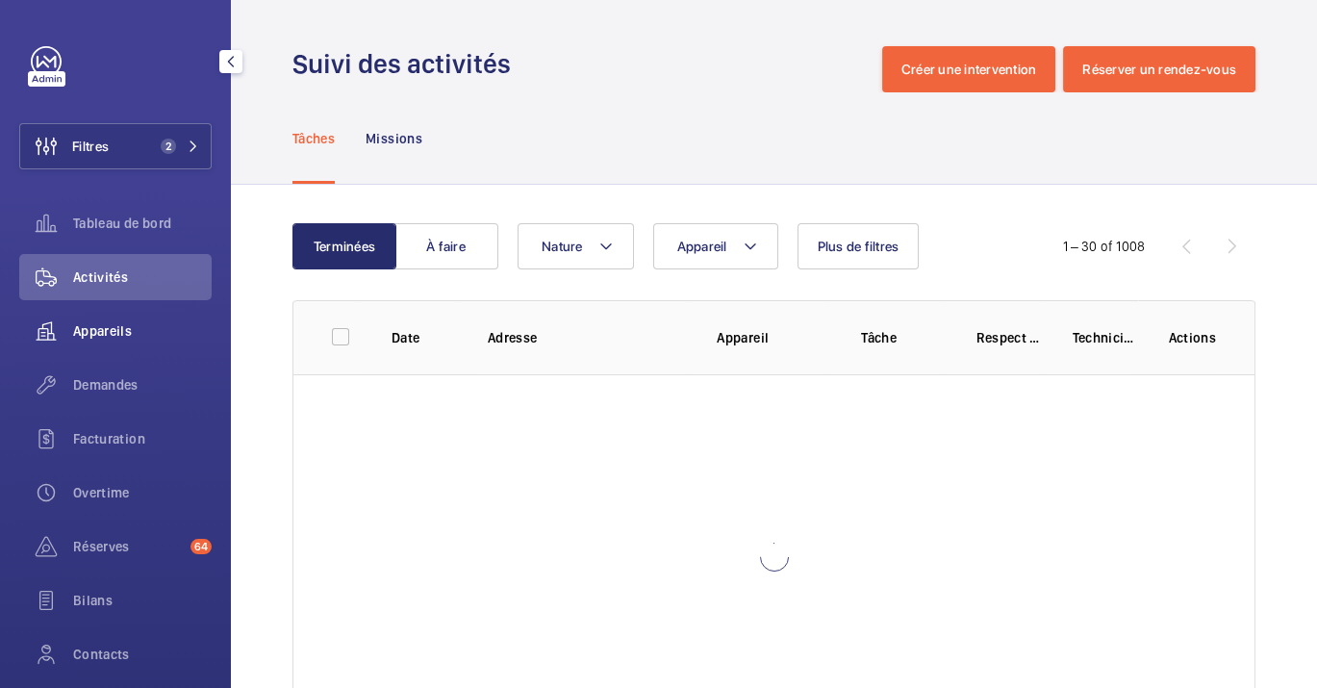
click at [131, 338] on span "Appareils" at bounding box center [142, 330] width 139 height 19
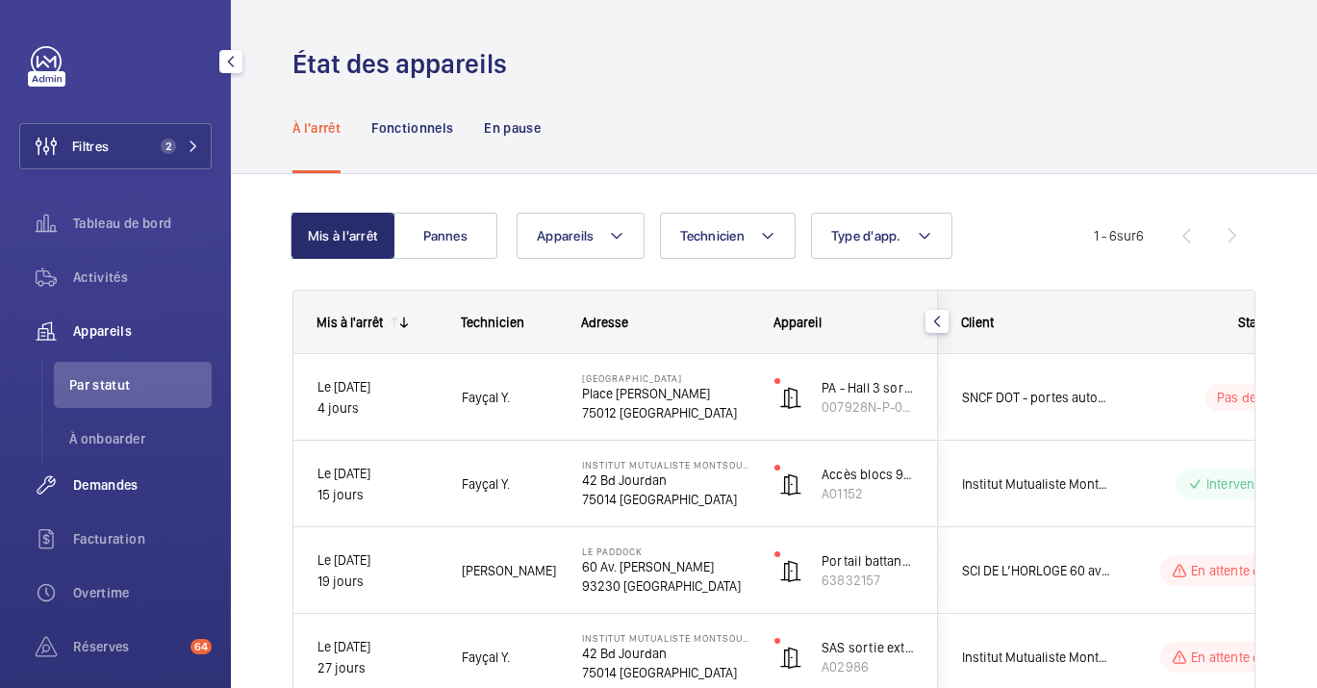
click at [106, 502] on div "Demandes" at bounding box center [115, 485] width 192 height 46
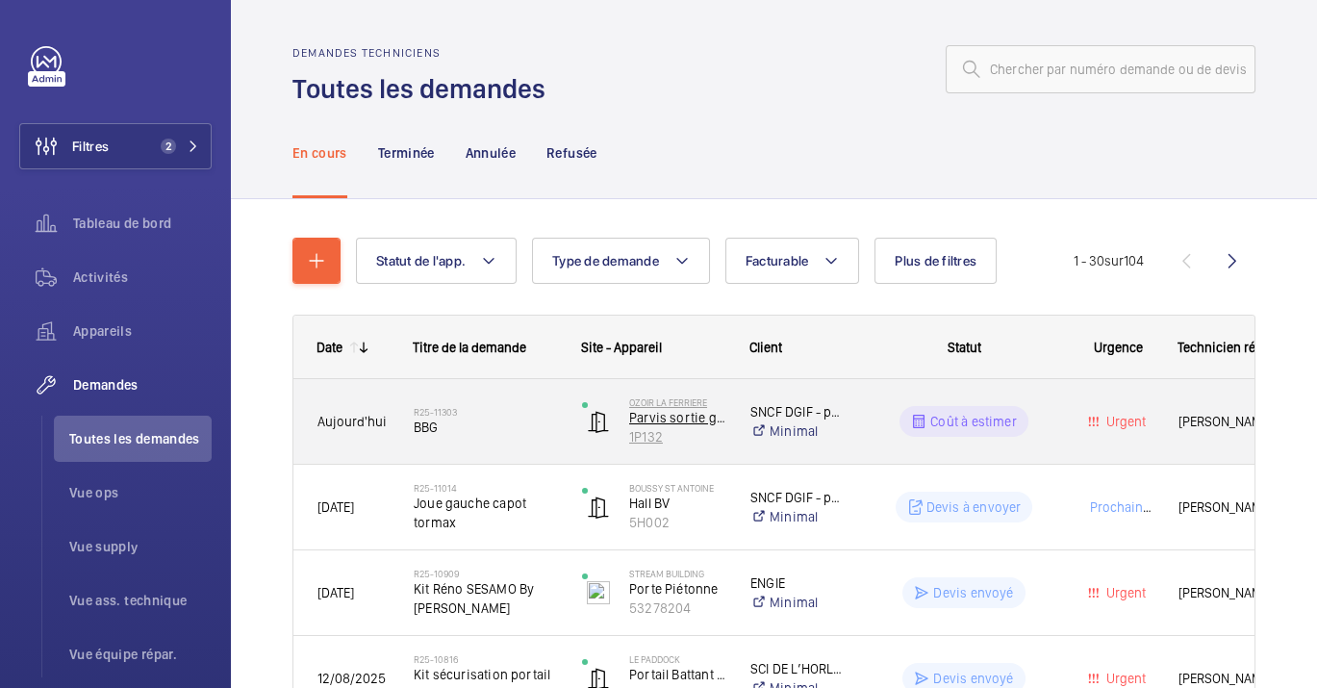
click at [595, 411] on img at bounding box center [598, 421] width 23 height 23
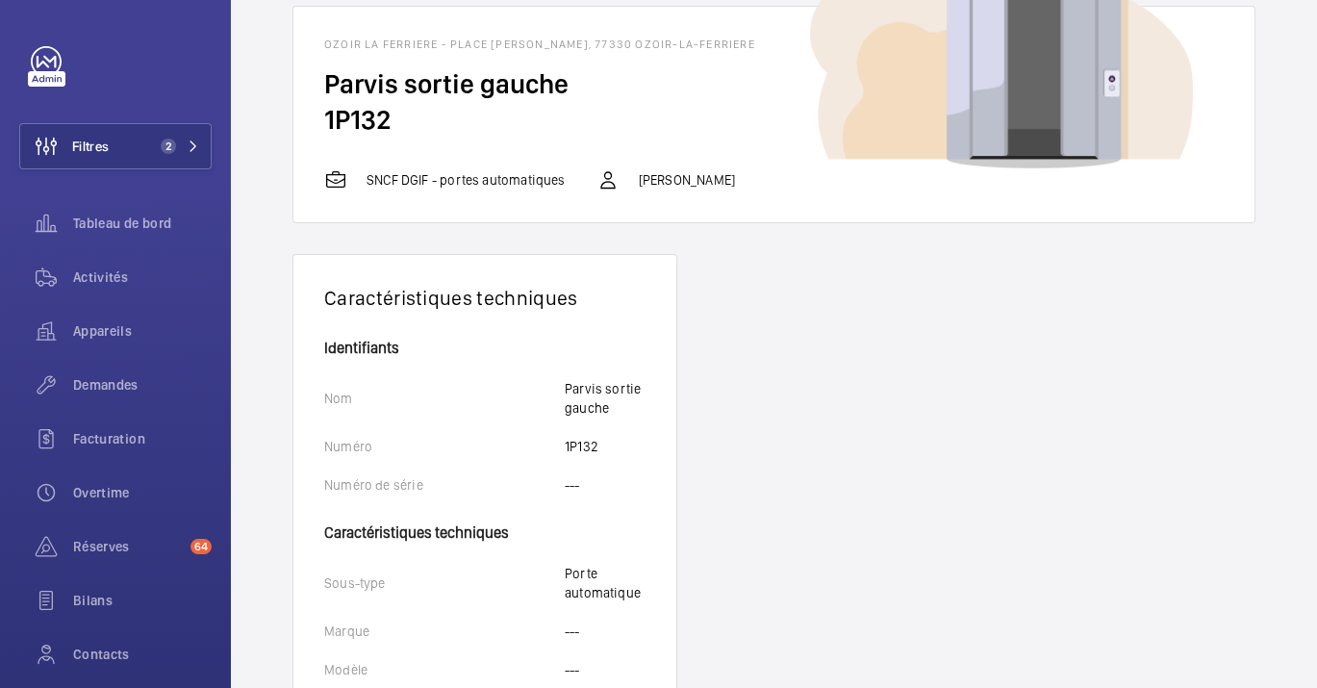
scroll to position [107, 0]
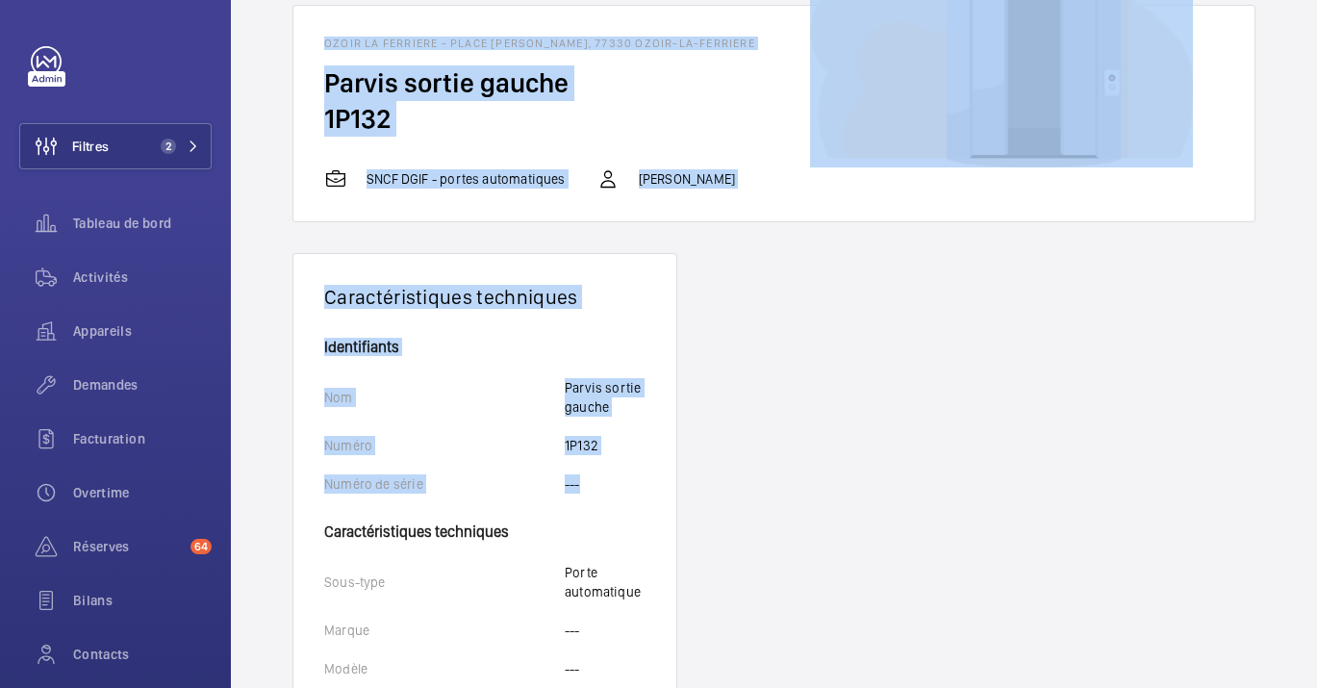
drag, startPoint x: 693, startPoint y: 477, endPoint x: 323, endPoint y: -31, distance: 628.1
click at [323, 0] on html "Filtres 2 Tableau de bord Activités Appareils Demandes Facturation Overtime Rés…" at bounding box center [658, 344] width 1317 height 688
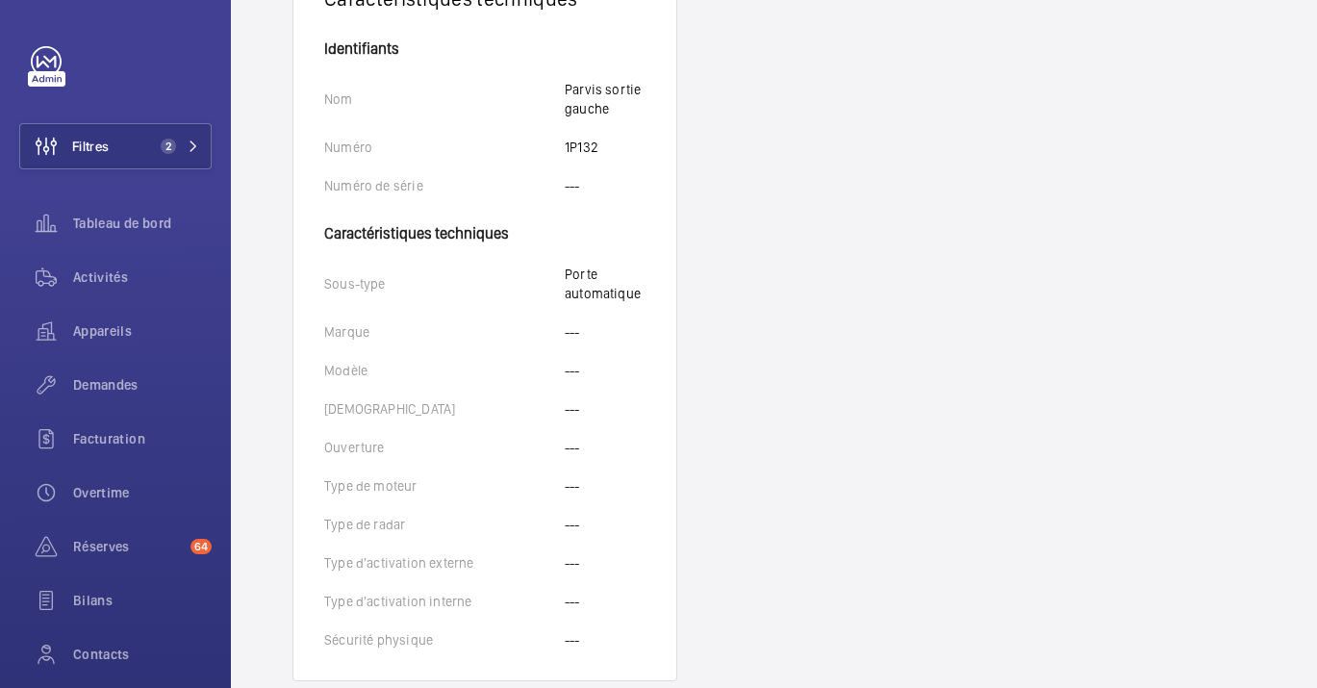
scroll to position [406, 0]
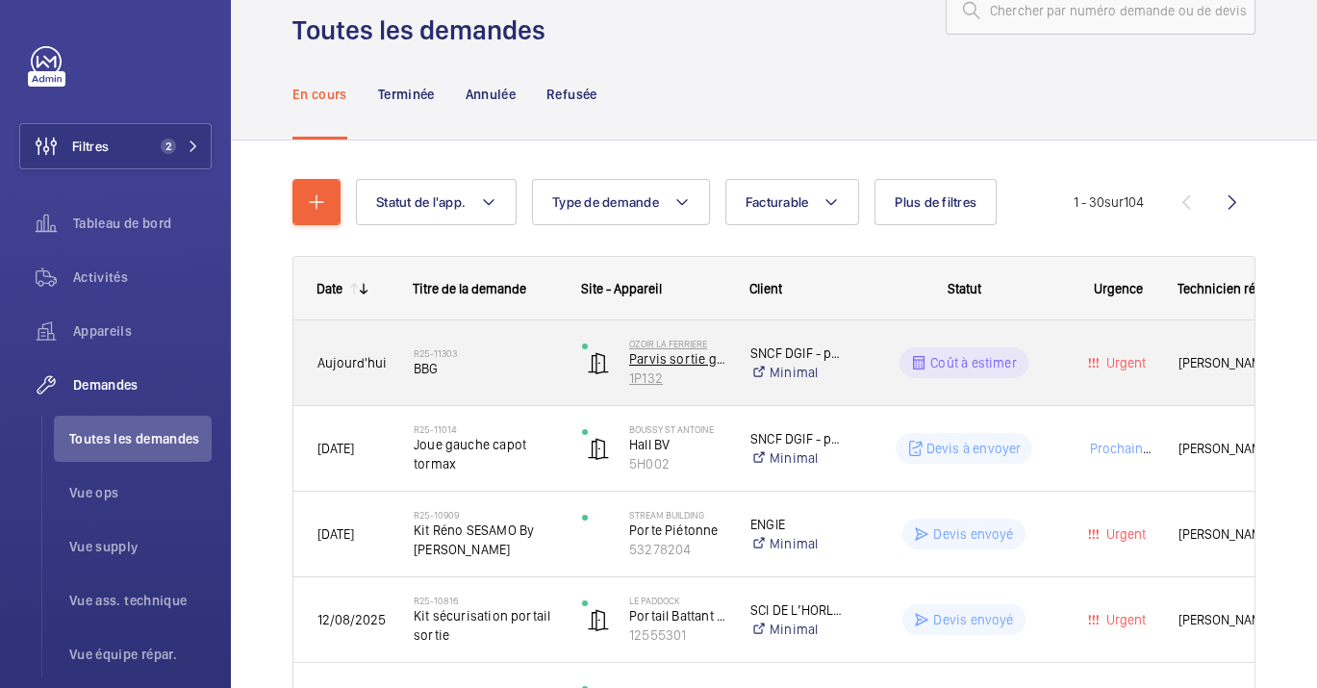
scroll to position [60, 0]
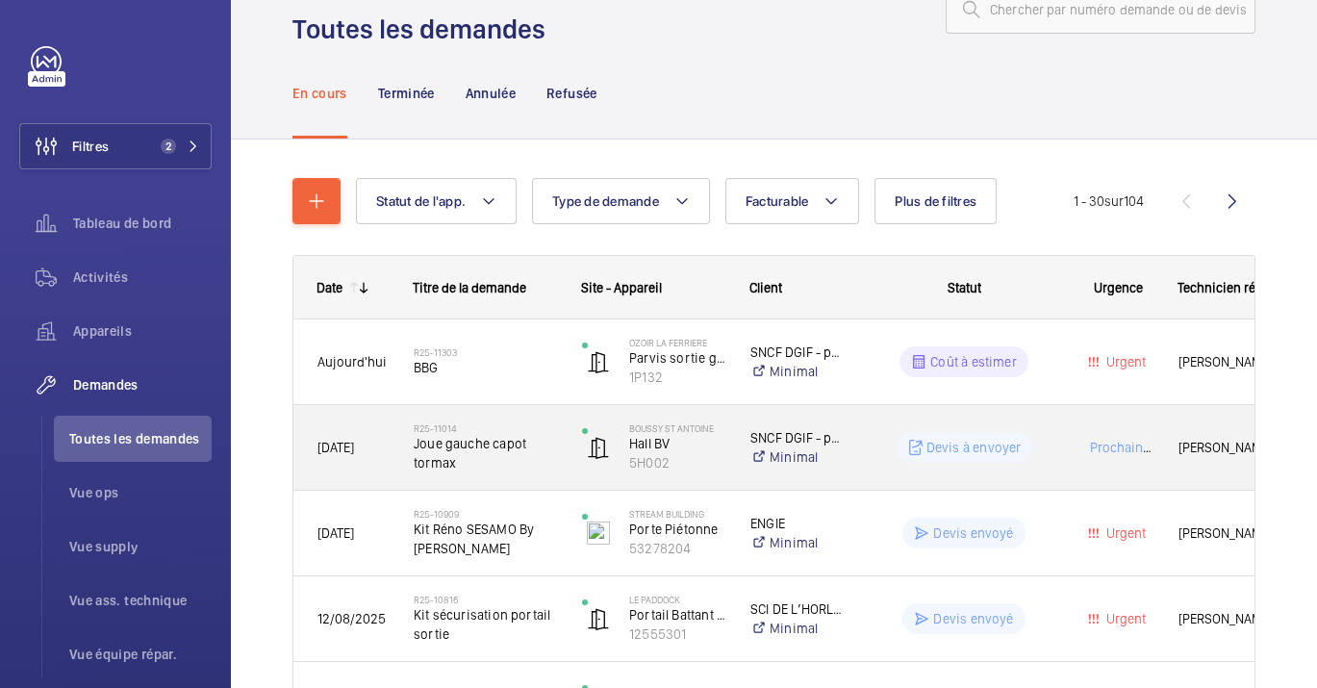
click at [612, 405] on div "BOUSSY ST ANTOINE Hall BV 5H002" at bounding box center [642, 447] width 168 height 85
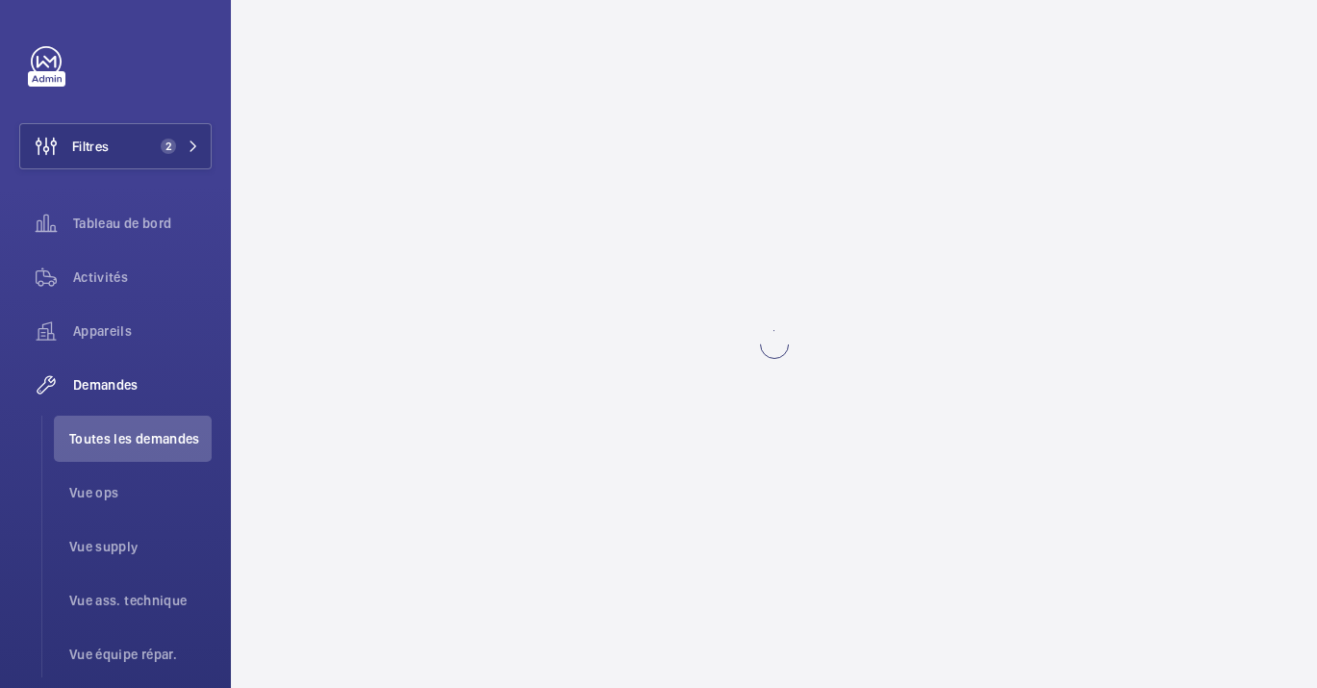
click at [612, 404] on wm-front-async-data-loader at bounding box center [774, 344] width 1086 height 688
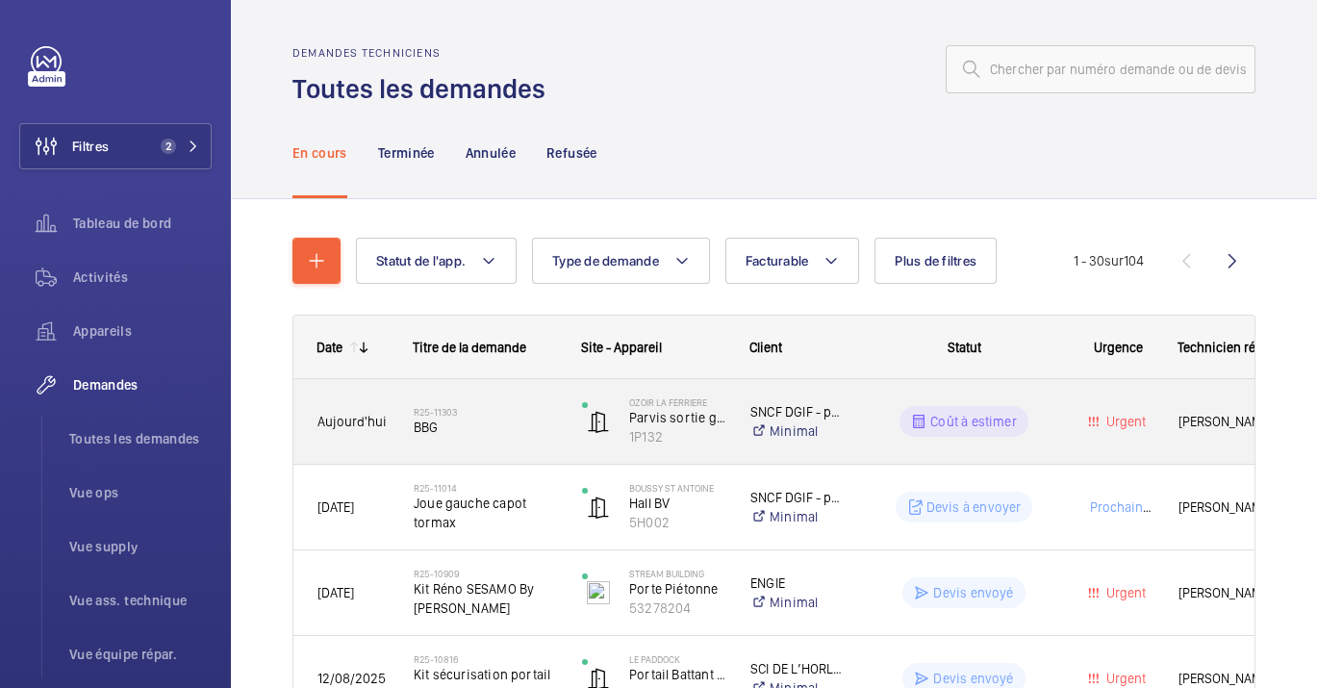
click at [507, 399] on div "R25-11303 BBG" at bounding box center [485, 421] width 143 height 56
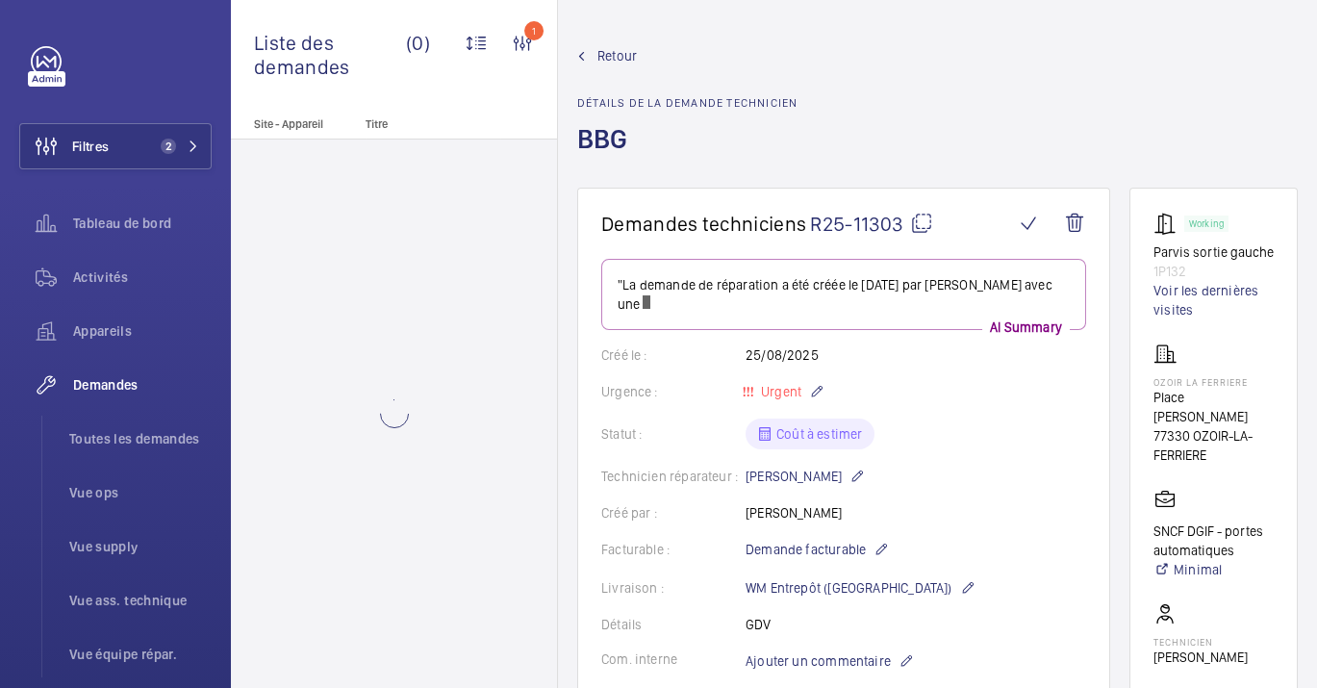
scroll to position [13, 0]
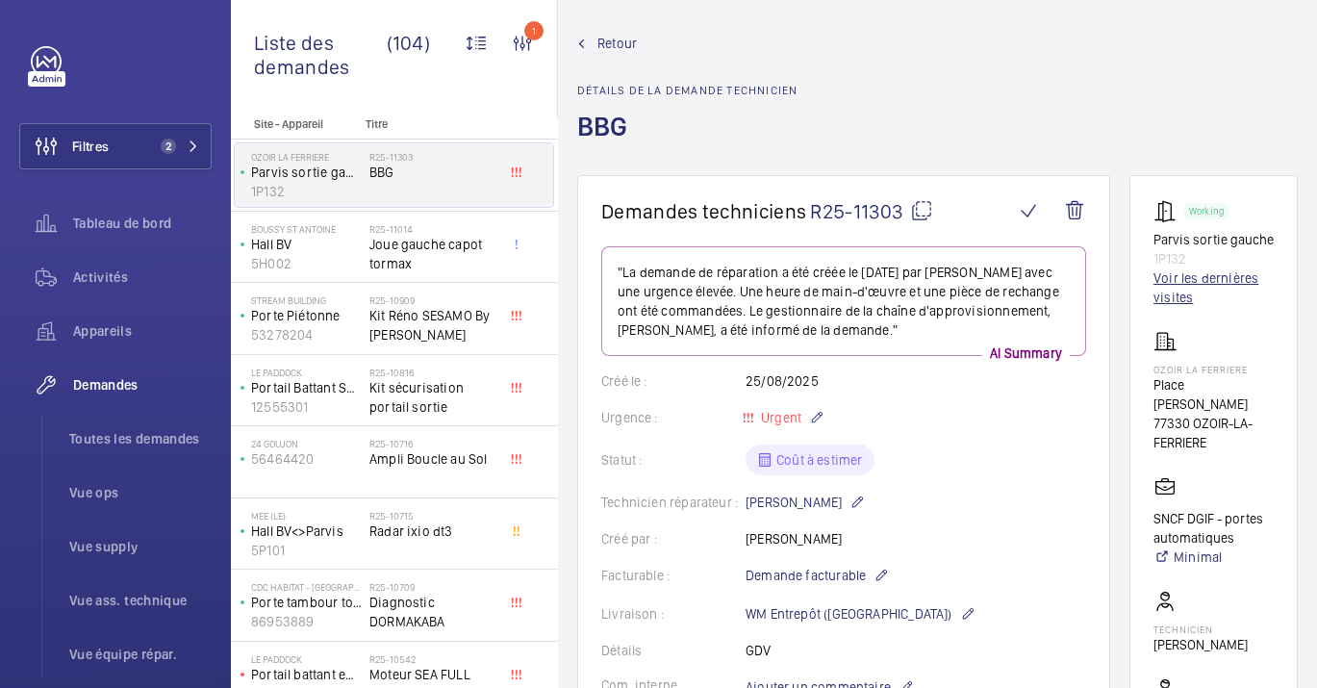
click at [1155, 291] on link "Voir les dernières visites" at bounding box center [1213, 287] width 120 height 38
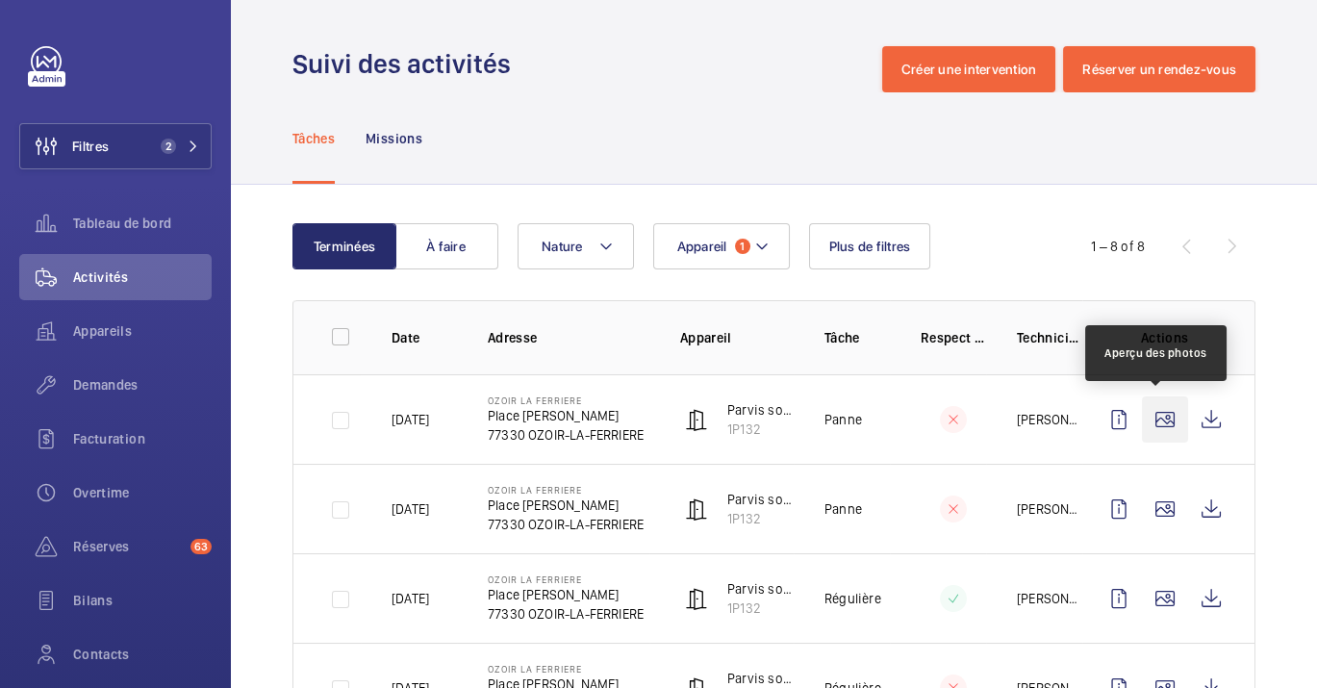
click at [1171, 418] on wm-front-icon-button at bounding box center [1165, 419] width 46 height 46
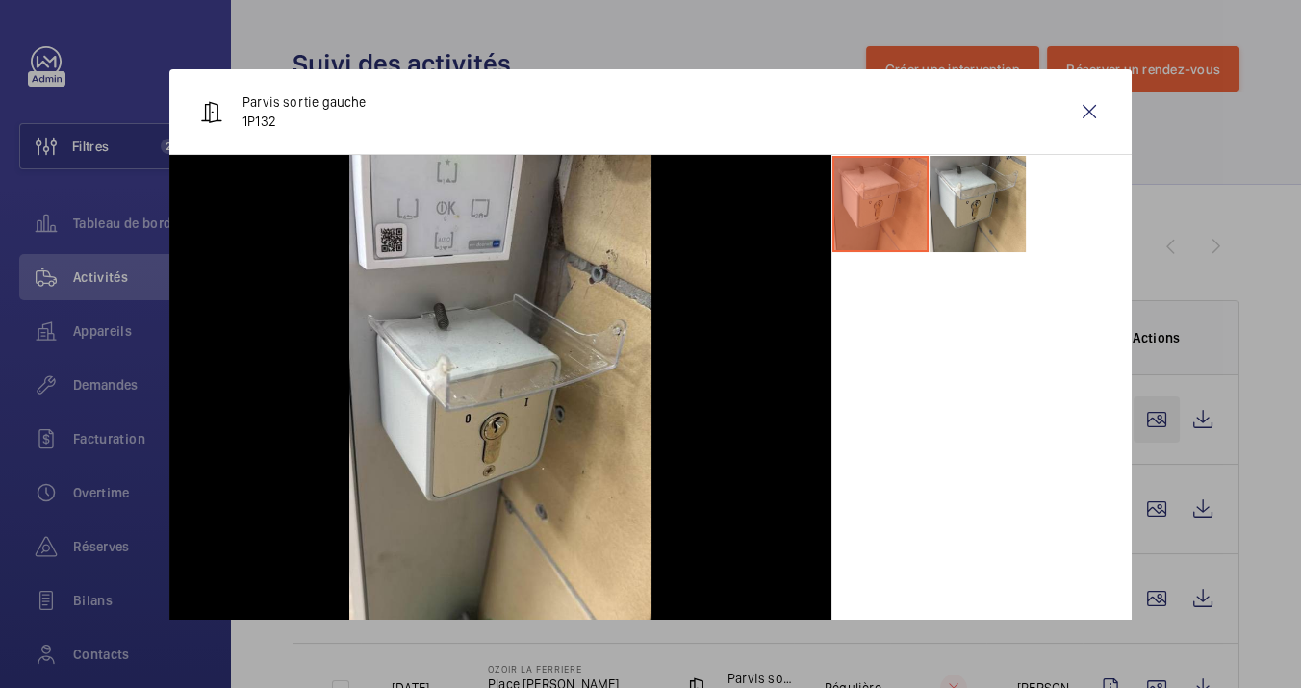
click at [1171, 418] on div at bounding box center [650, 344] width 1301 height 688
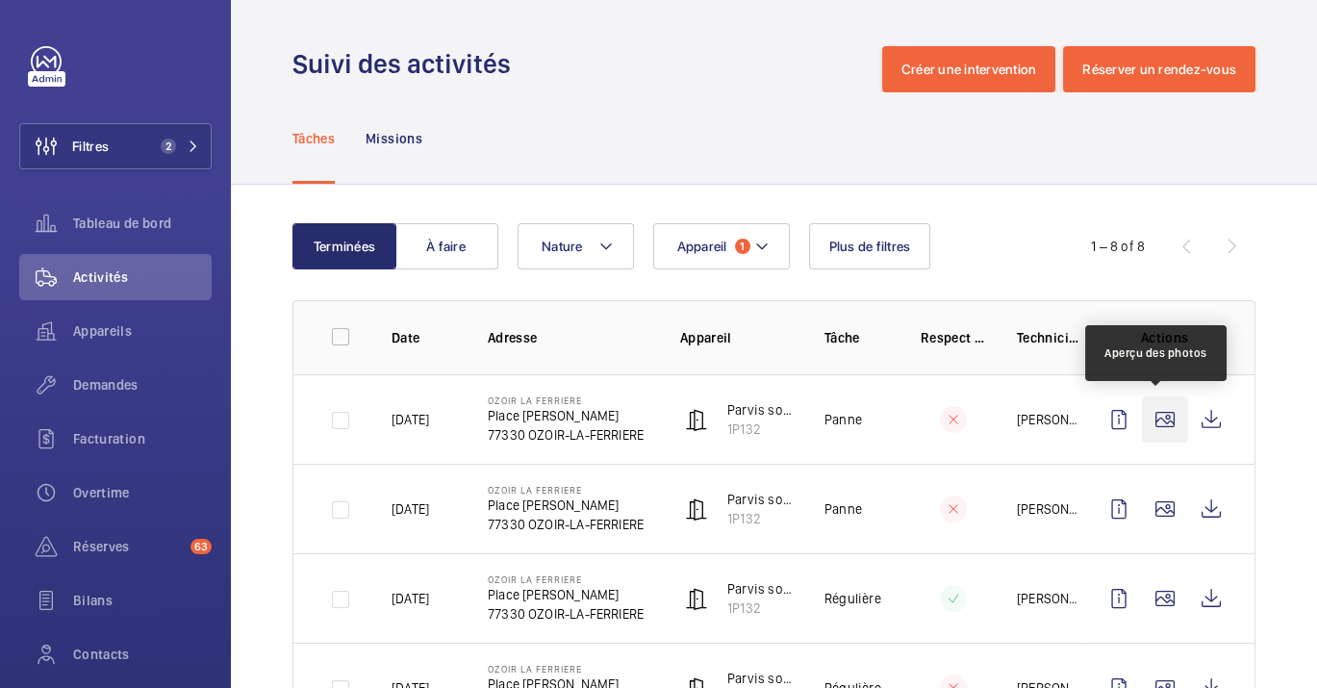
click at [1160, 440] on wm-front-icon-button at bounding box center [1165, 419] width 46 height 46
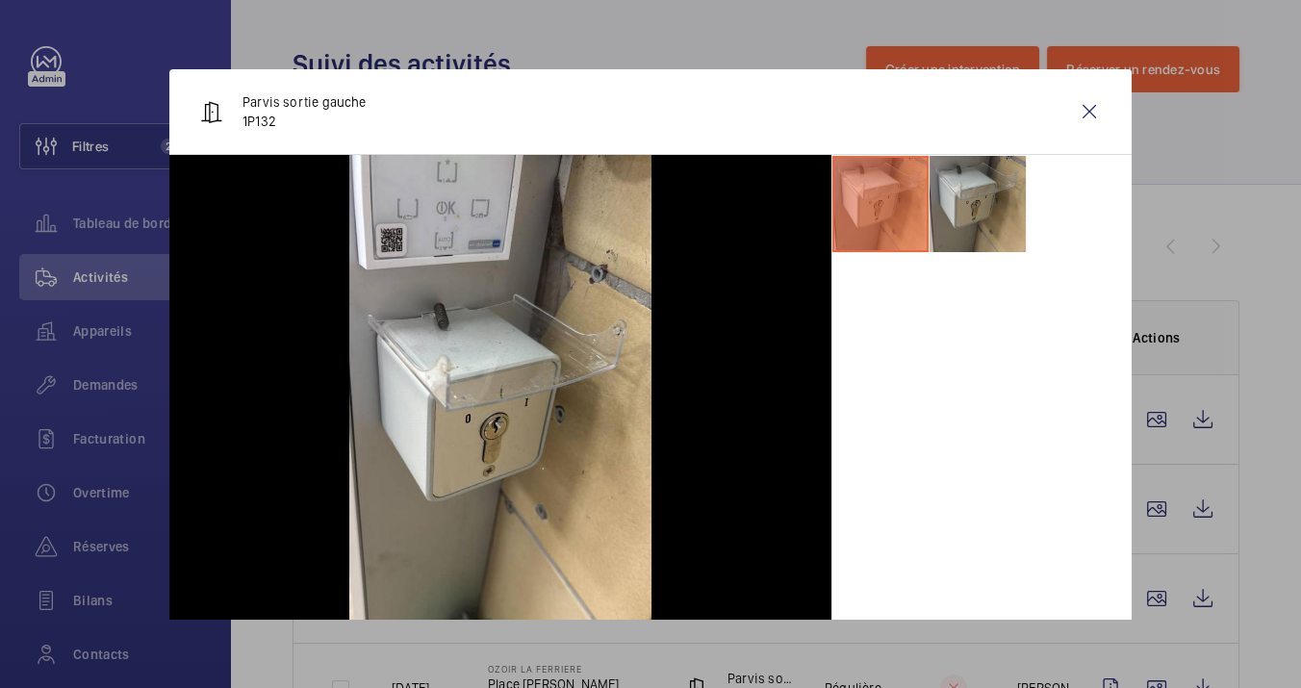
click at [956, 215] on li at bounding box center [977, 204] width 96 height 96
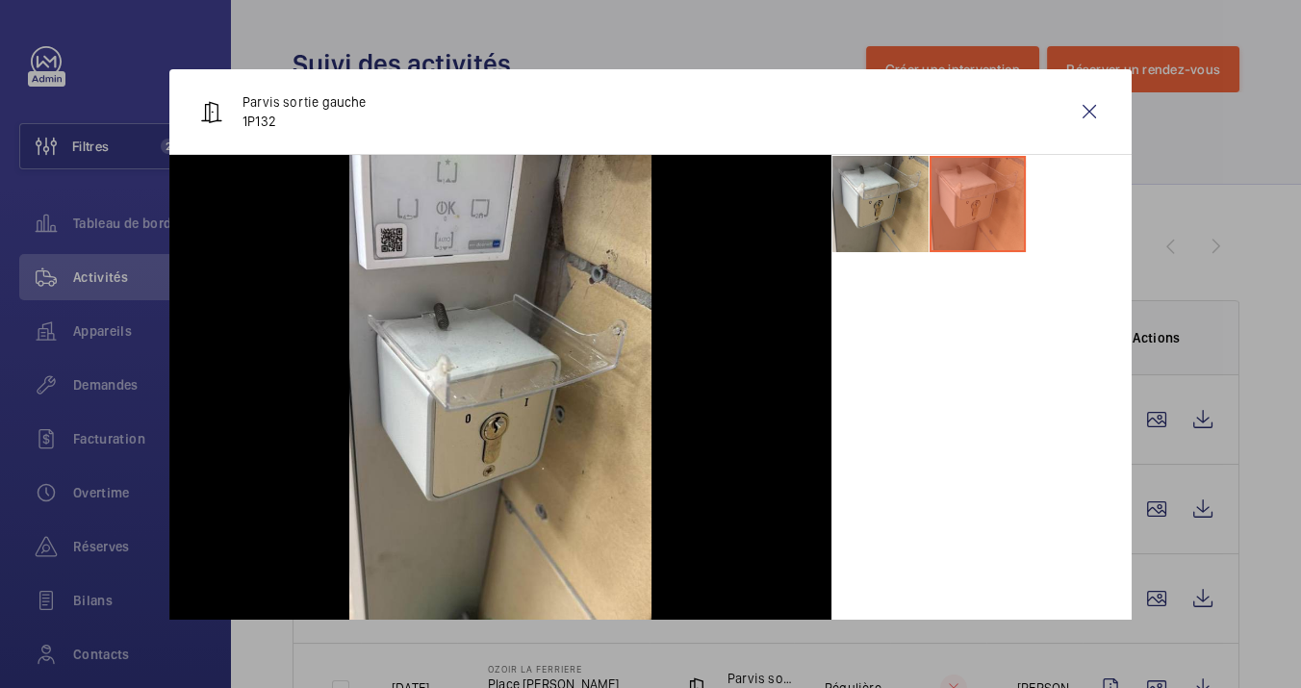
click at [722, 280] on div at bounding box center [500, 424] width 662 height 539
click at [902, 223] on li at bounding box center [880, 204] width 96 height 96
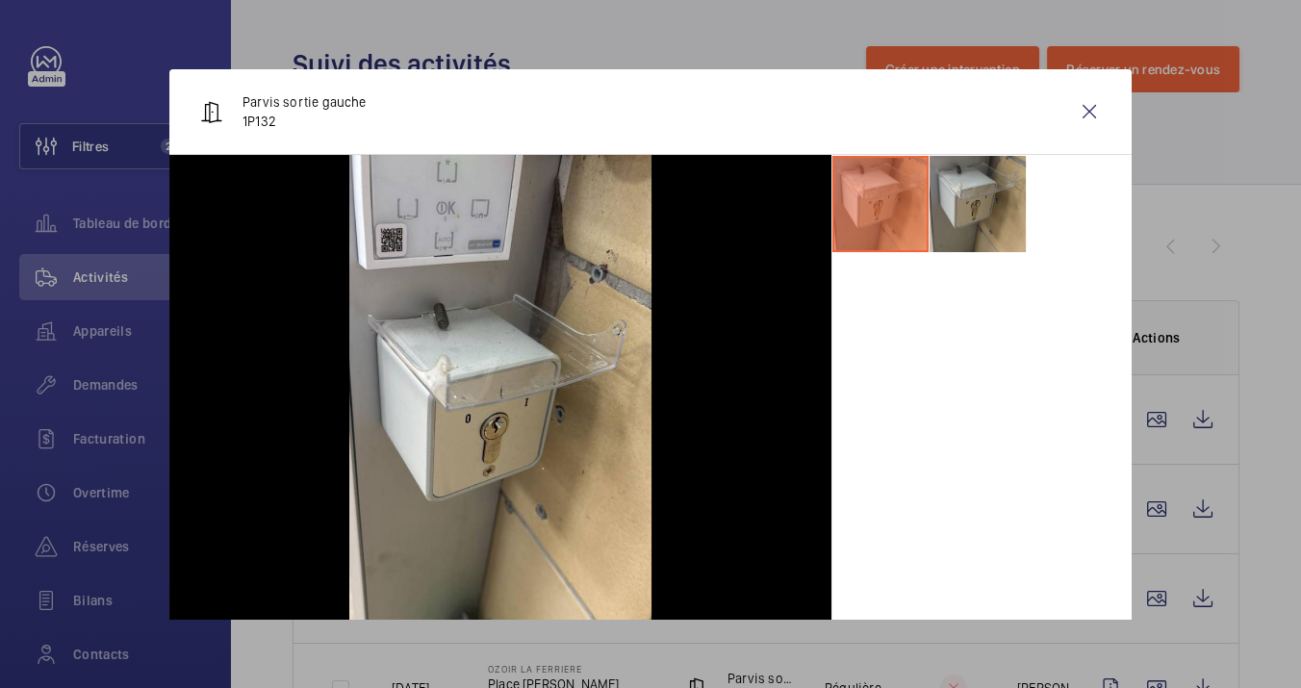
click at [962, 209] on li at bounding box center [977, 204] width 96 height 96
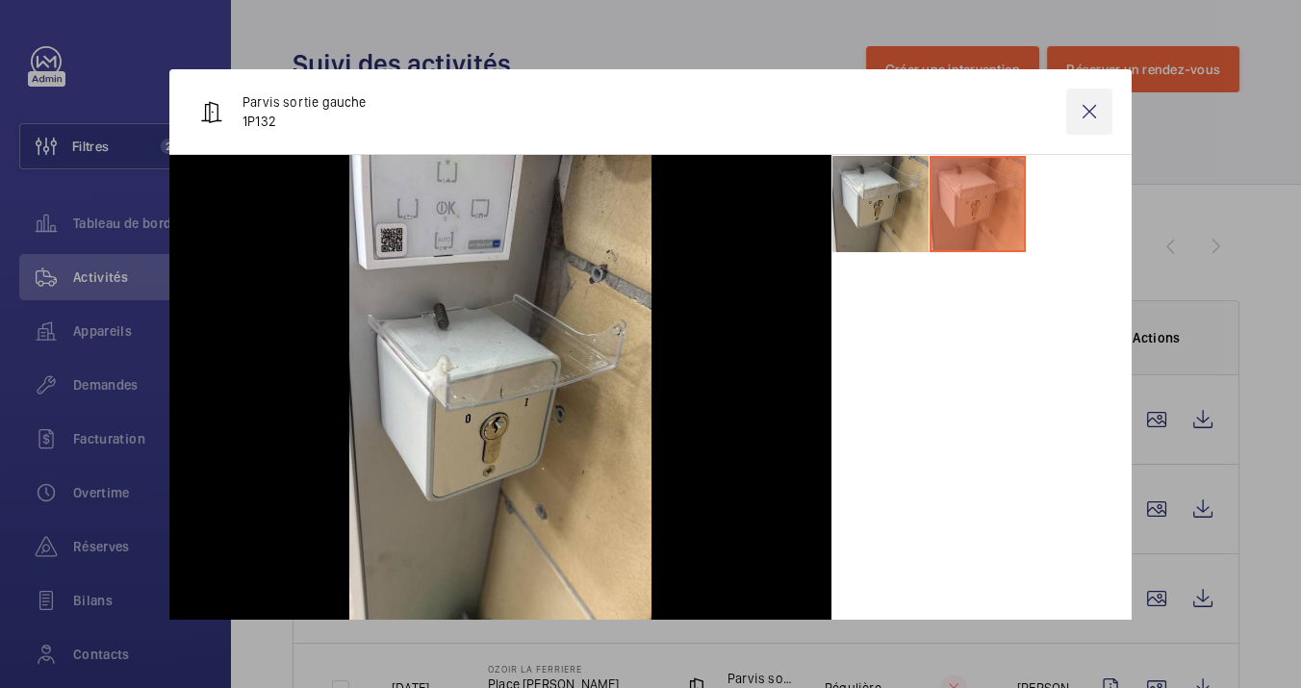
click at [1079, 120] on wm-front-icon-button at bounding box center [1089, 112] width 46 height 46
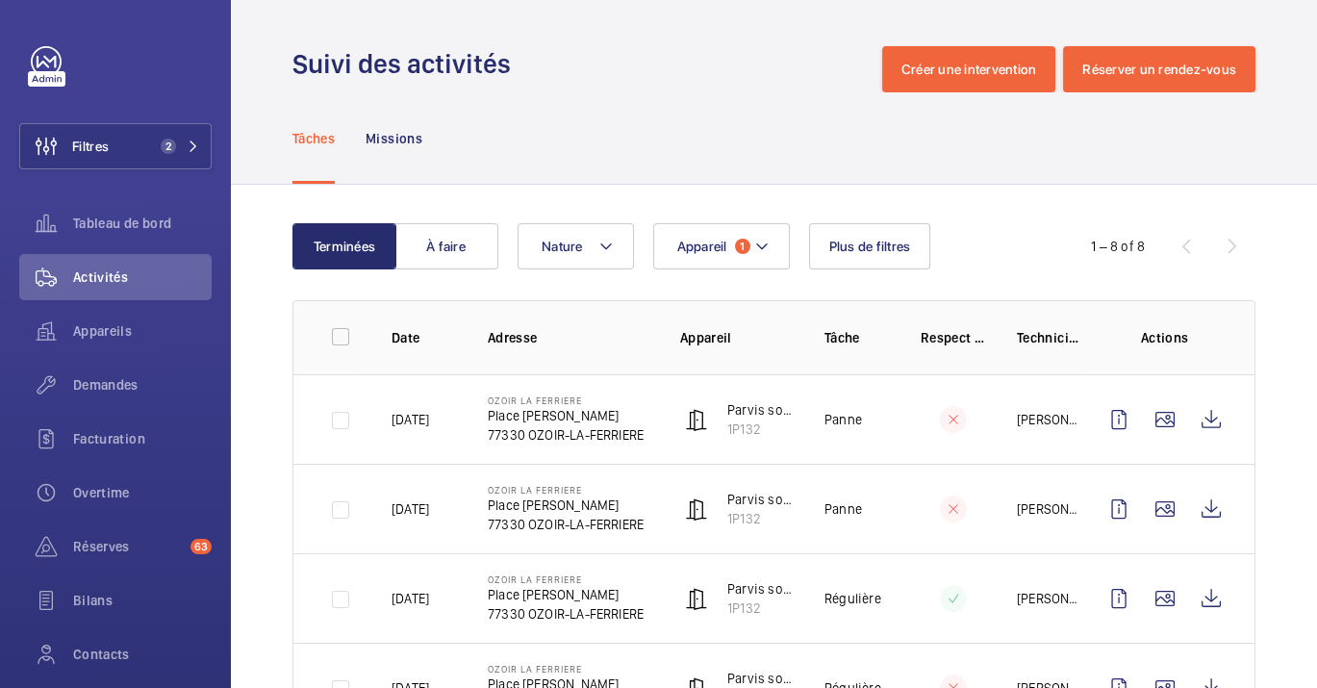
click at [1003, 484] on td "[PERSON_NAME]" at bounding box center [1034, 508] width 96 height 89
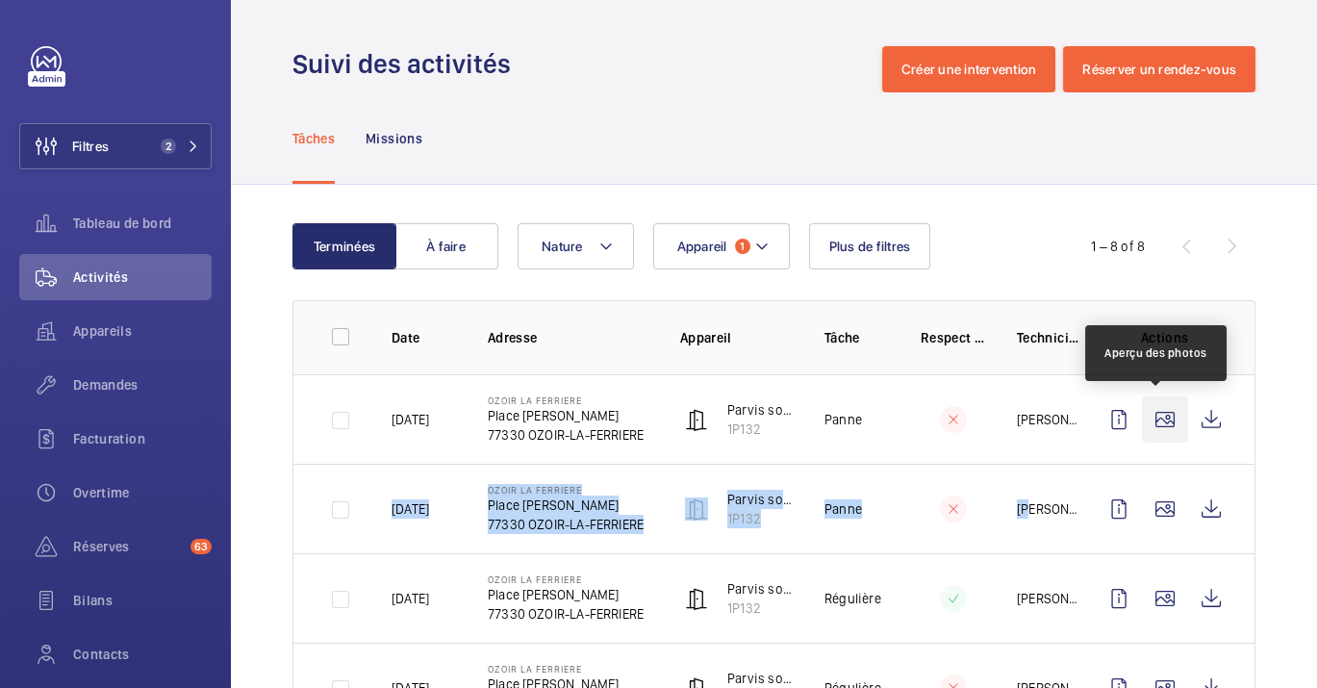
drag, startPoint x: 1020, startPoint y: 468, endPoint x: 1145, endPoint y: 427, distance: 131.4
click at [0, 0] on tbody "23/08/2025 OZOIR LA FERRIERE Place Roger Nicolas 77330 OZOIR-LA-FERRIERE Parvis…" at bounding box center [0, 0] width 0 height 0
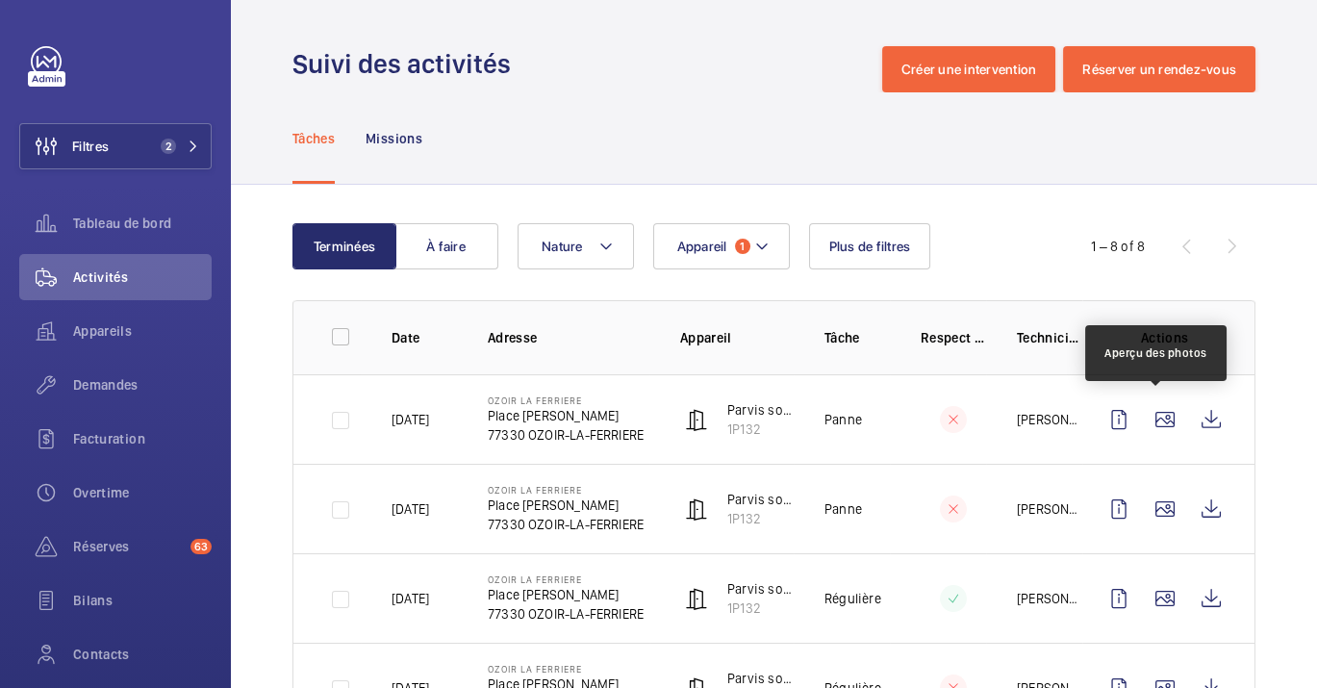
drag, startPoint x: 1145, startPoint y: 427, endPoint x: 1250, endPoint y: 156, distance: 290.8
click at [1250, 156] on div "Tâches Missions" at bounding box center [774, 138] width 1086 height 92
